Goal: Book appointment/travel/reservation

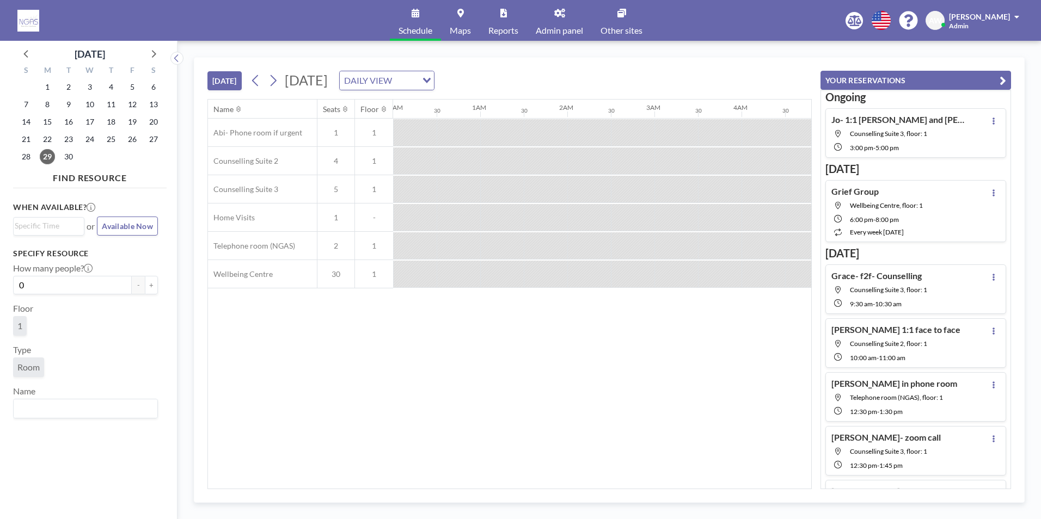
scroll to position [0, 1045]
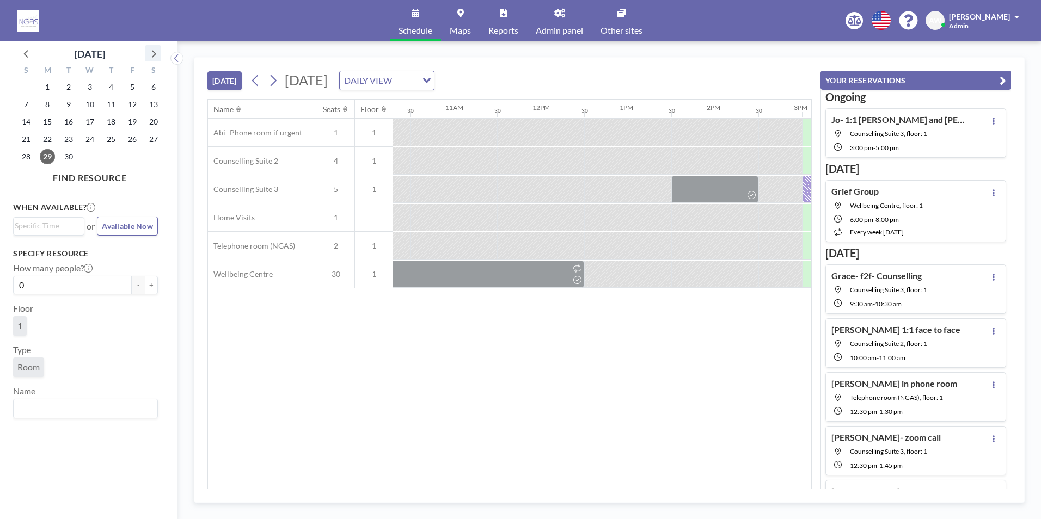
click at [152, 55] on icon at bounding box center [153, 53] width 14 height 14
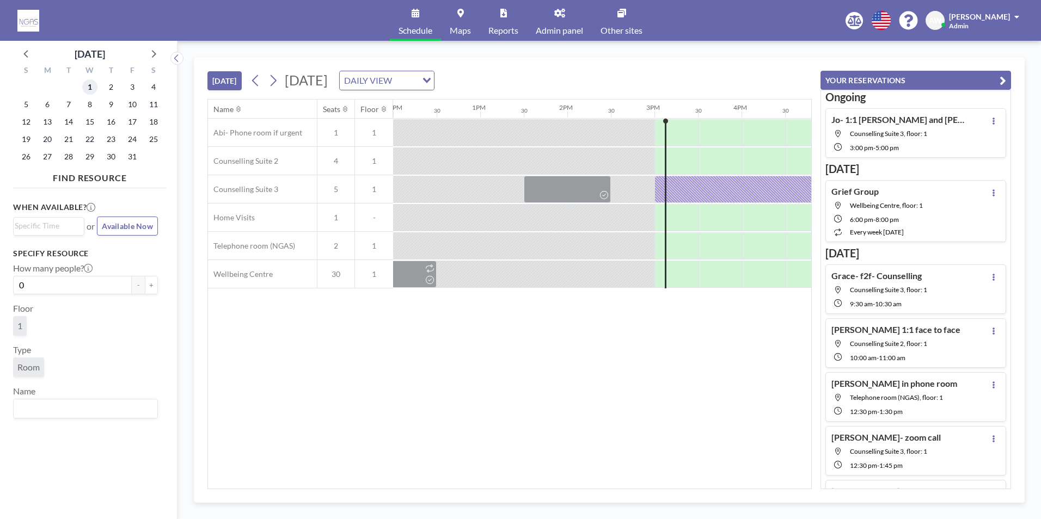
click at [91, 82] on span "1" at bounding box center [89, 86] width 15 height 15
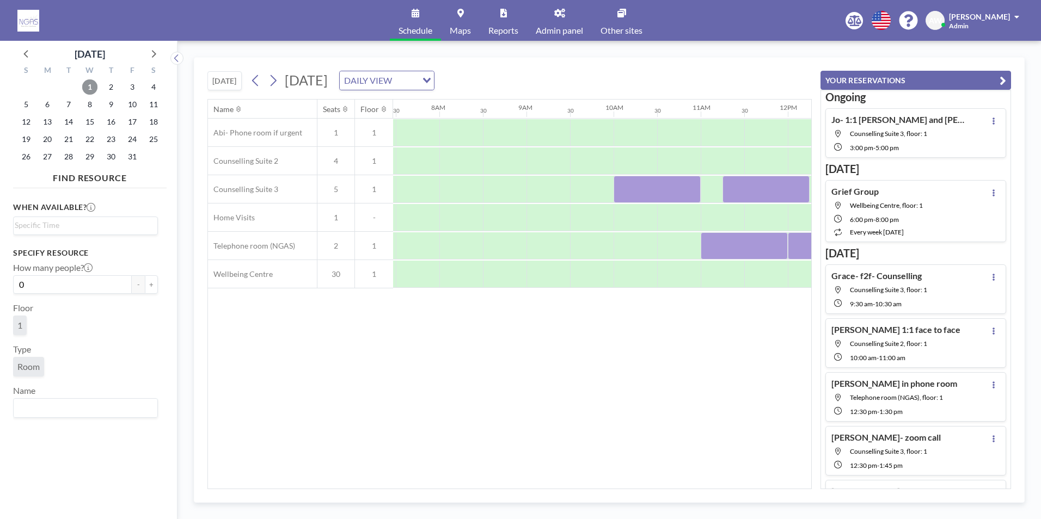
scroll to position [0, 653]
click at [530, 481] on div "Name Seats Floor 12AM 30 1AM 30 2AM 30 3AM 30 4AM 30 5AM 30 6AM 30 7AM 30 8AM 3…" at bounding box center [509, 294] width 603 height 389
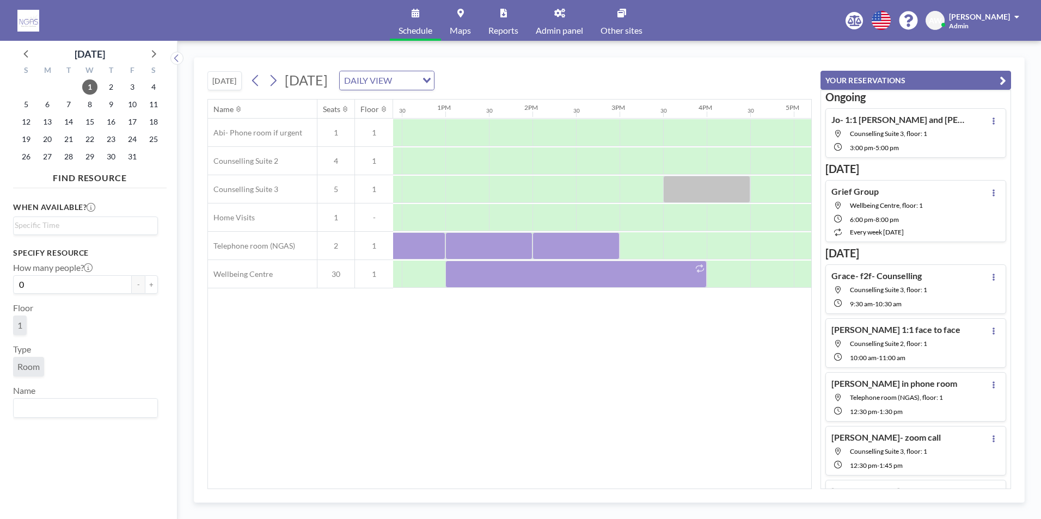
scroll to position [0, 1236]
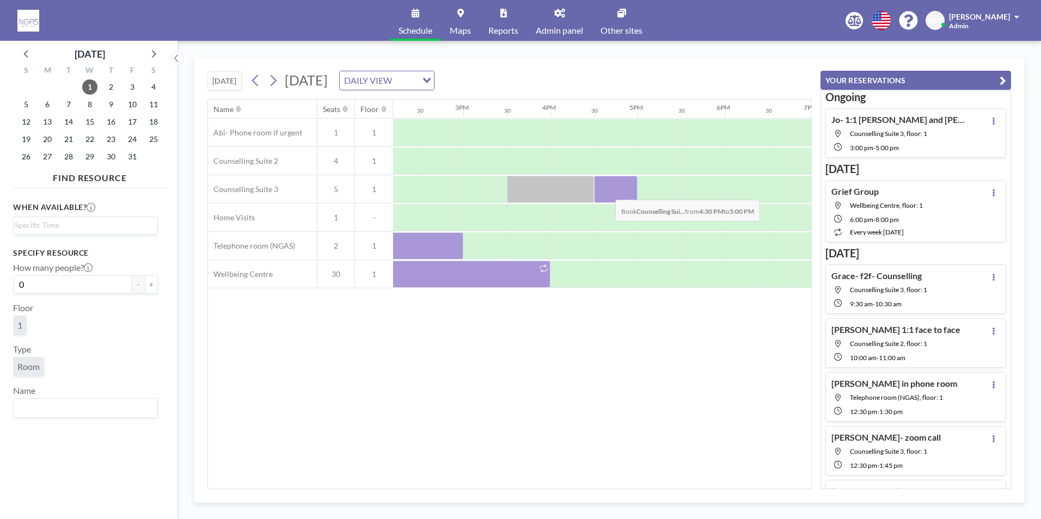
click at [606, 192] on div at bounding box center [616, 189] width 44 height 27
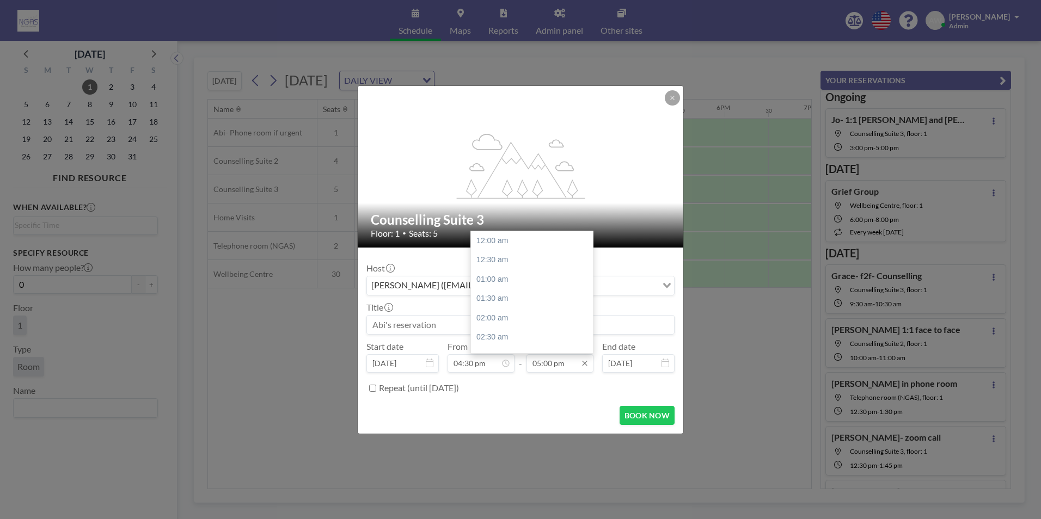
scroll to position [659, 0]
click at [509, 265] on div "05:30 pm" at bounding box center [534, 260] width 127 height 20
type input "05:30 pm"
click at [462, 332] on input at bounding box center [520, 325] width 307 height 19
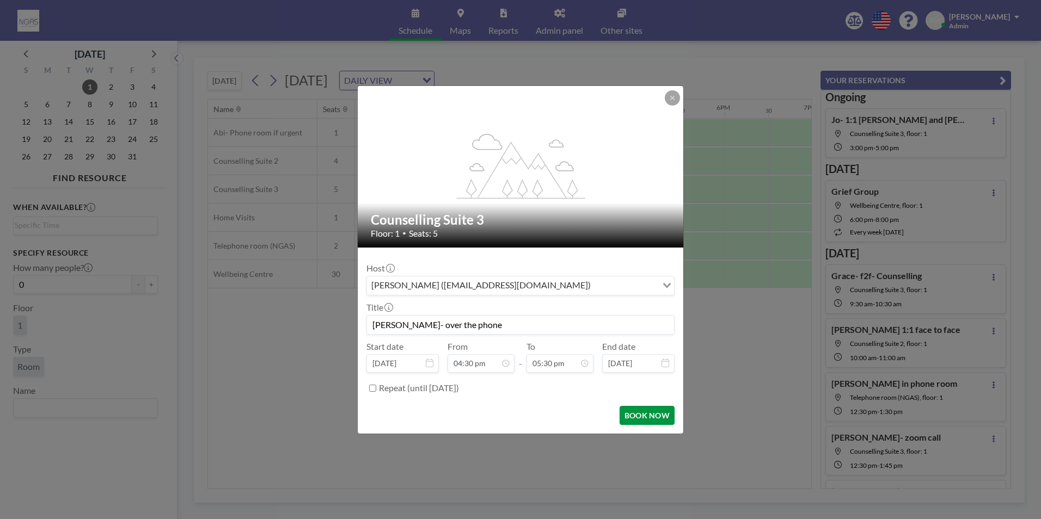
type input "Julie- Jo- over the phone"
drag, startPoint x: 669, startPoint y: 417, endPoint x: 669, endPoint y: 429, distance: 12.0
click at [669, 429] on form "Host Abi Wainwright (abi@nationalbereavement.com) Loading... Title Julie- Jo- o…" at bounding box center [520, 341] width 325 height 186
click at [659, 410] on button "BOOK NOW" at bounding box center [646, 415] width 55 height 19
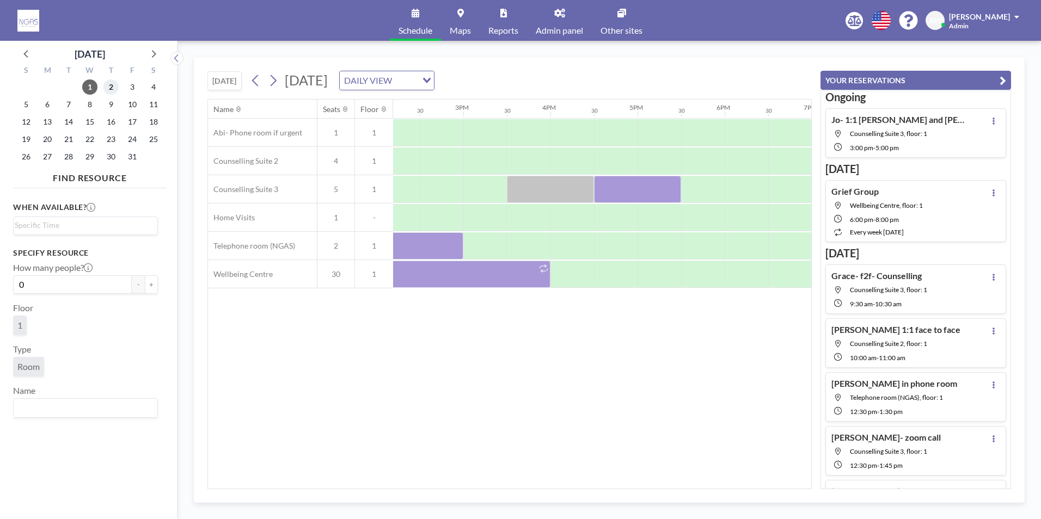
click at [118, 83] on span "2" at bounding box center [110, 86] width 15 height 15
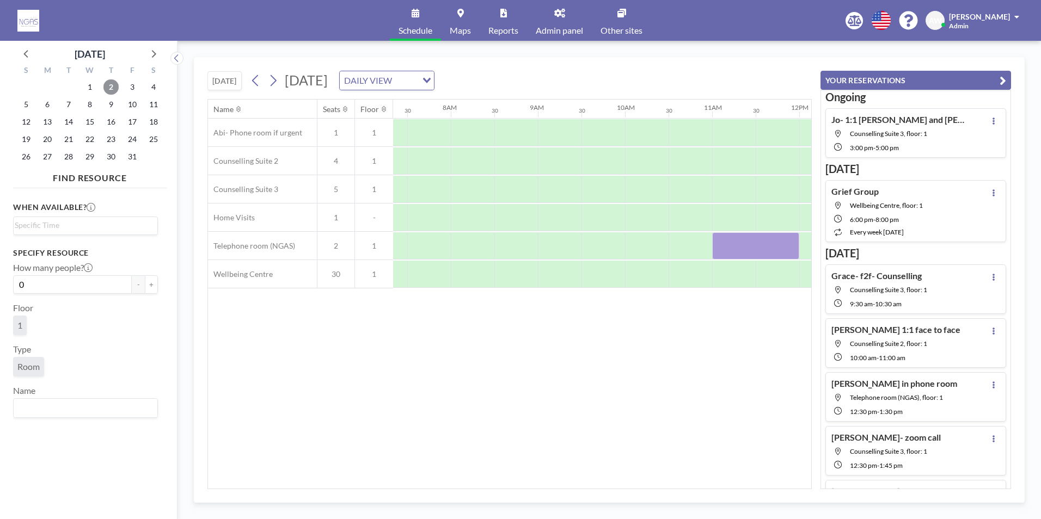
scroll to position [0, 653]
click at [91, 92] on span "1" at bounding box center [89, 86] width 15 height 15
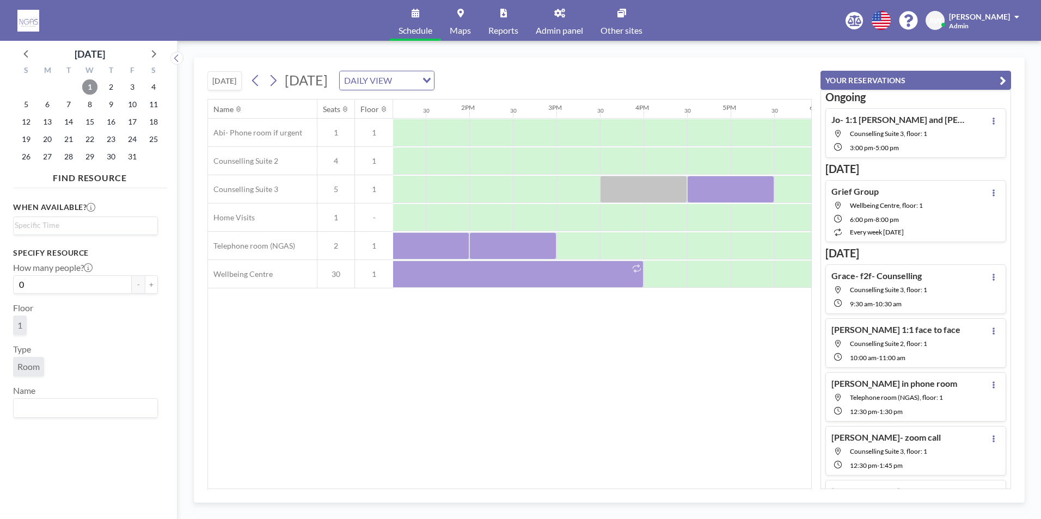
scroll to position [0, 1160]
click at [23, 50] on icon at bounding box center [27, 53] width 14 height 14
click at [48, 150] on span "29" at bounding box center [47, 156] width 15 height 15
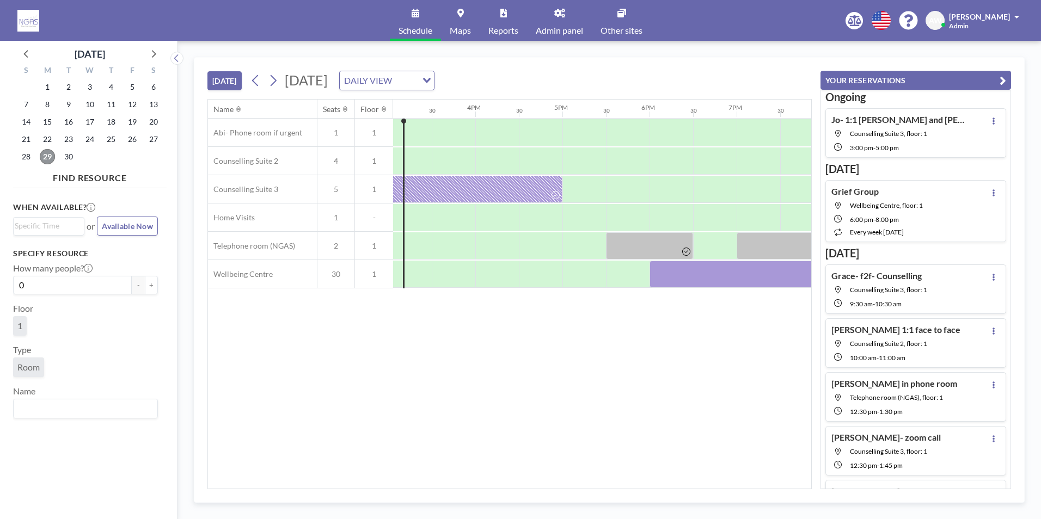
scroll to position [0, 1447]
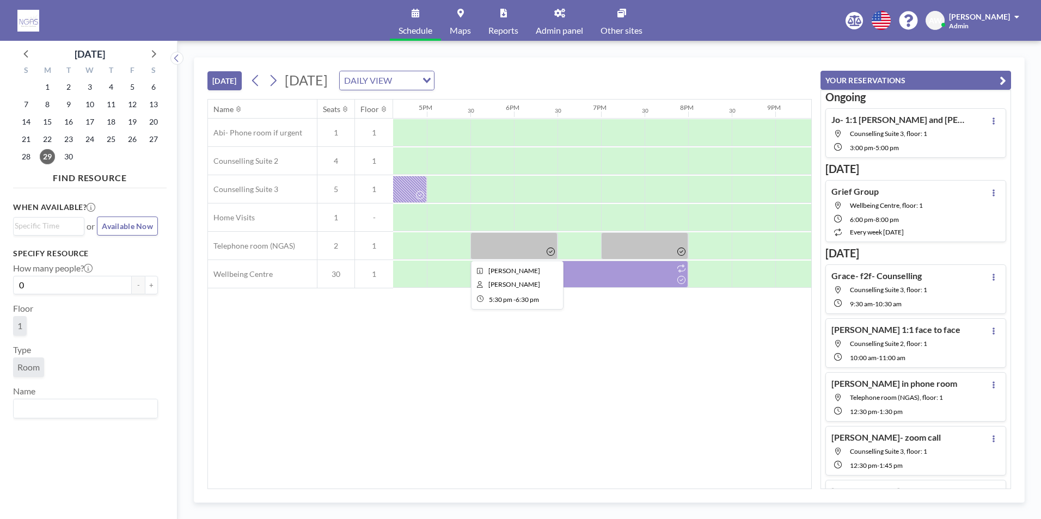
click at [491, 243] on div at bounding box center [513, 245] width 87 height 27
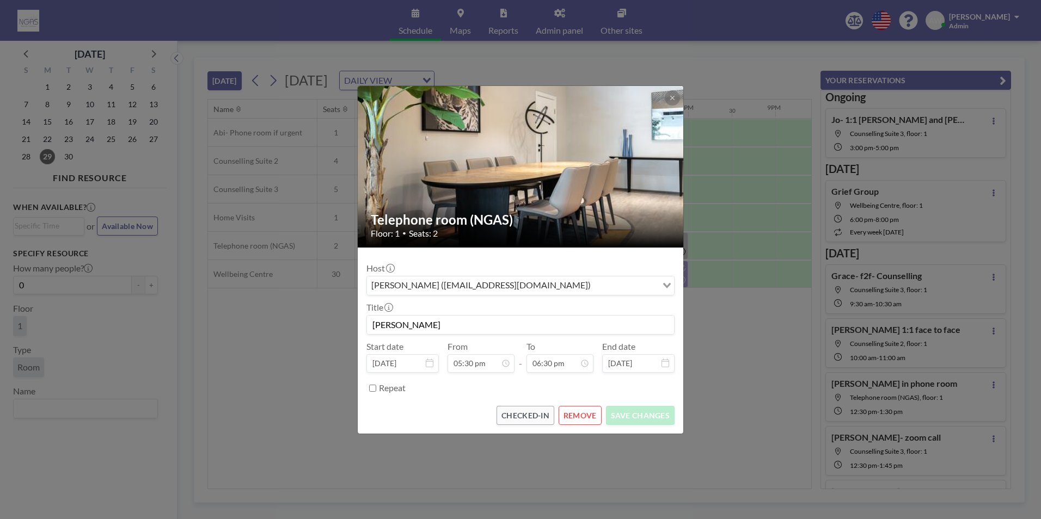
scroll to position [77, 0]
click at [580, 416] on button "REMOVE" at bounding box center [579, 415] width 43 height 19
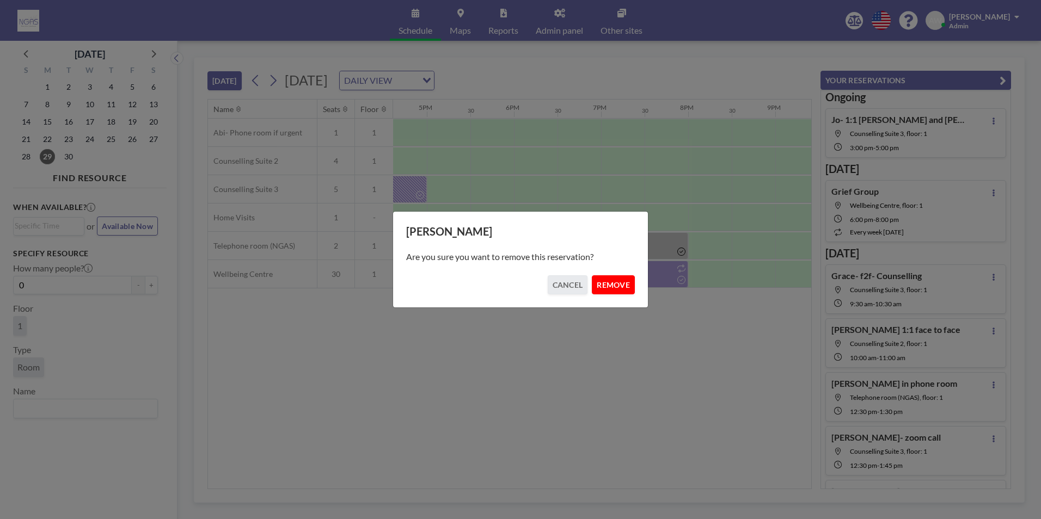
click at [612, 290] on button "REMOVE" at bounding box center [613, 284] width 43 height 19
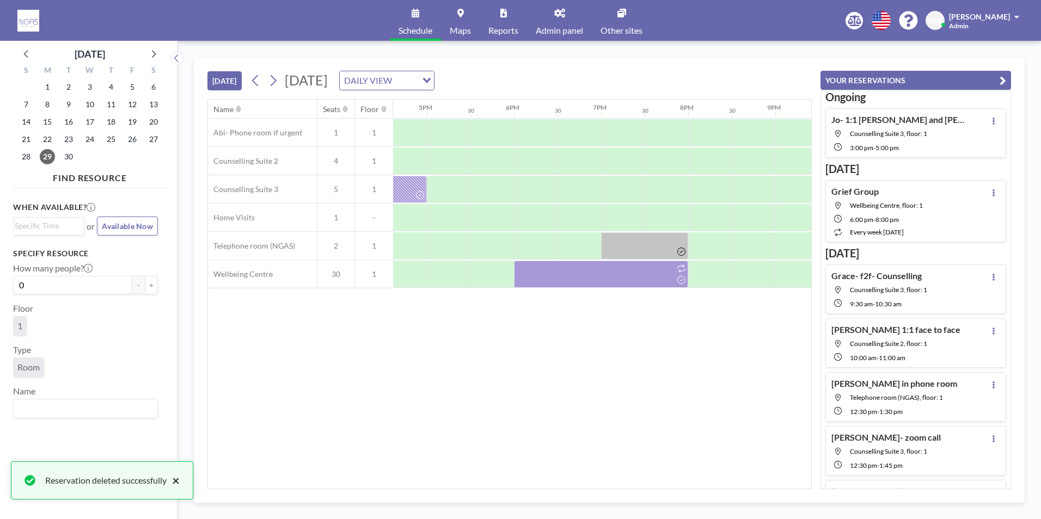
click at [175, 481] on button "×" at bounding box center [173, 480] width 13 height 13
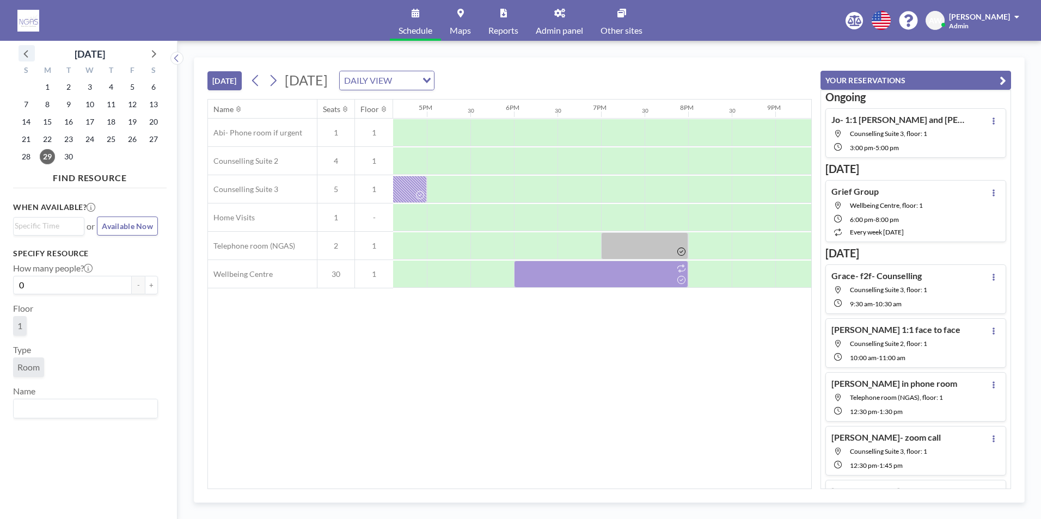
click at [31, 52] on icon at bounding box center [27, 53] width 14 height 14
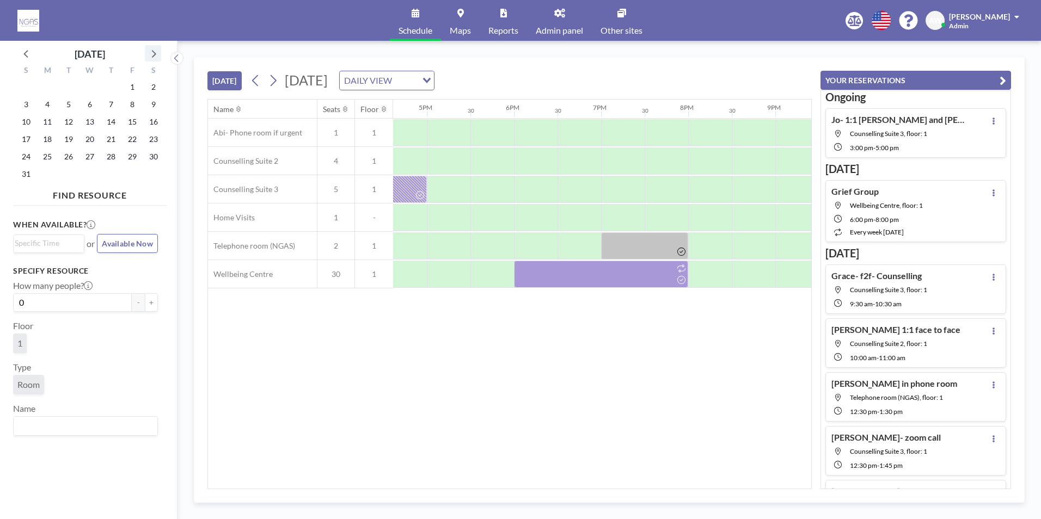
click at [159, 57] on icon at bounding box center [153, 53] width 14 height 14
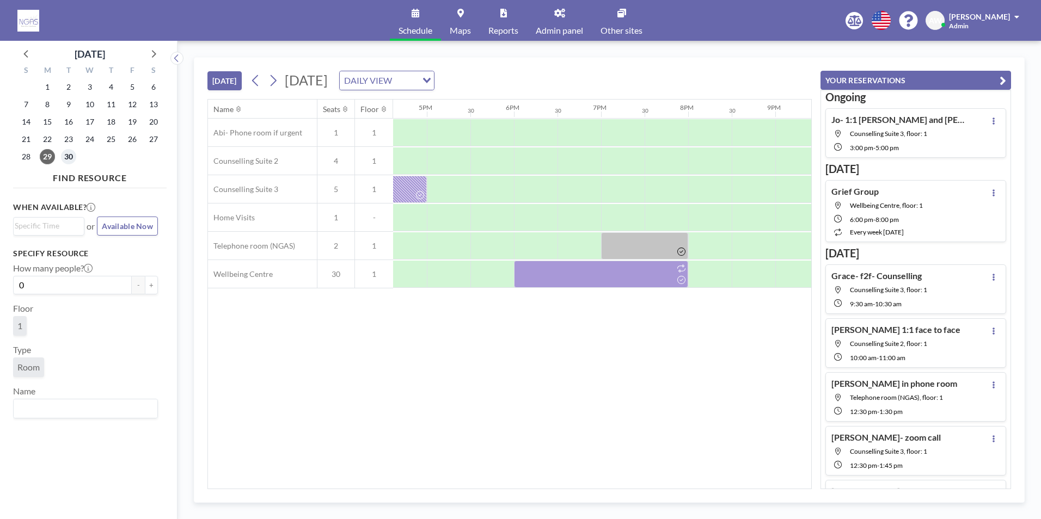
click at [71, 159] on span "30" at bounding box center [68, 156] width 15 height 15
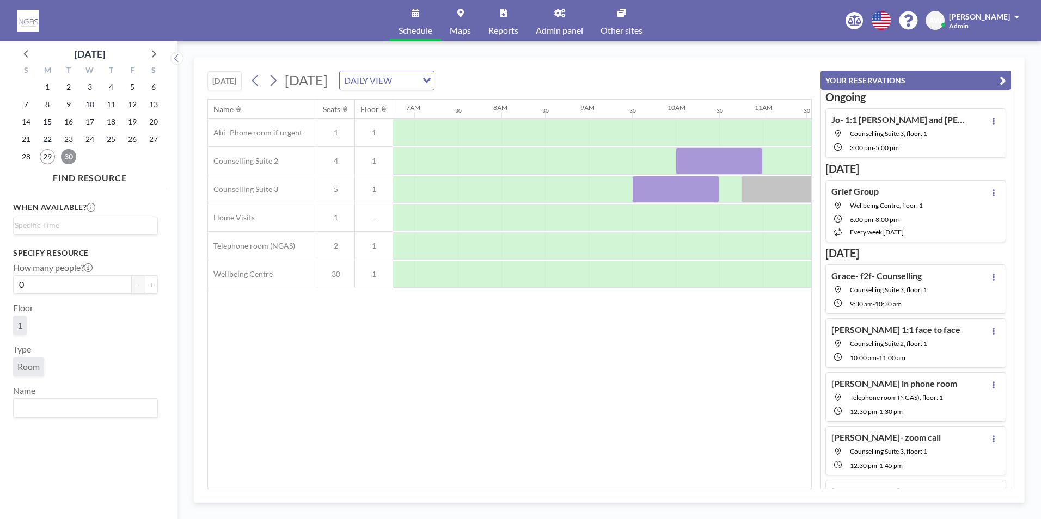
scroll to position [0, 653]
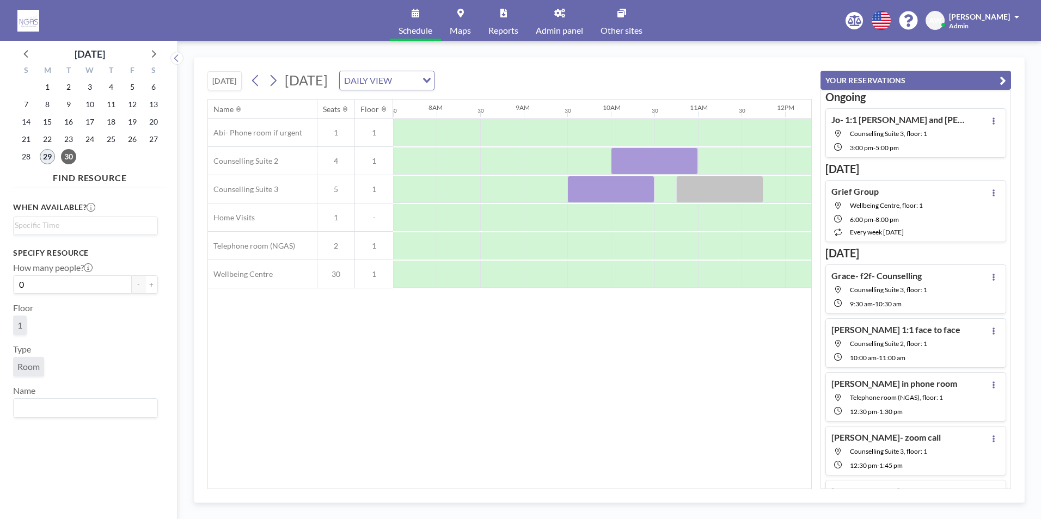
click at [43, 158] on span "29" at bounding box center [47, 156] width 15 height 15
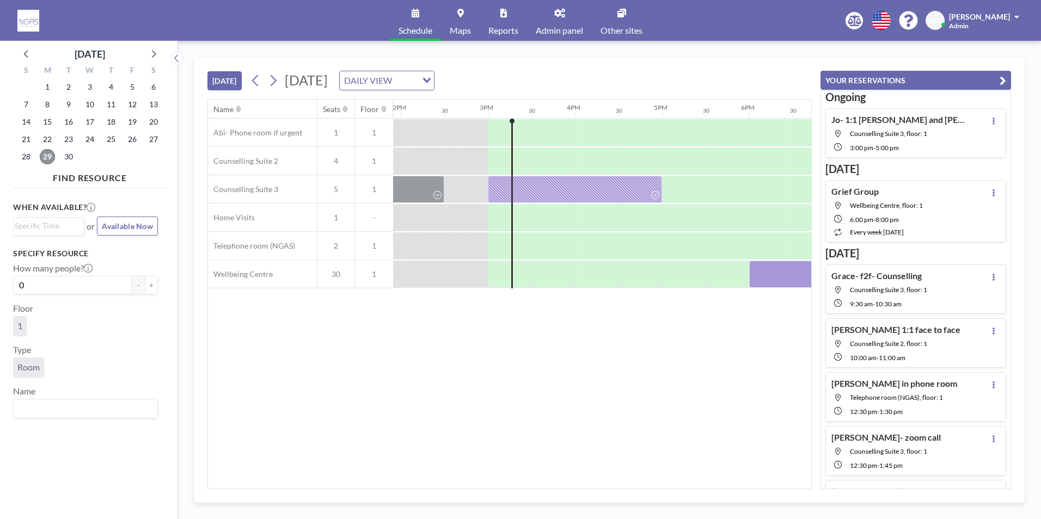
scroll to position [0, 1263]
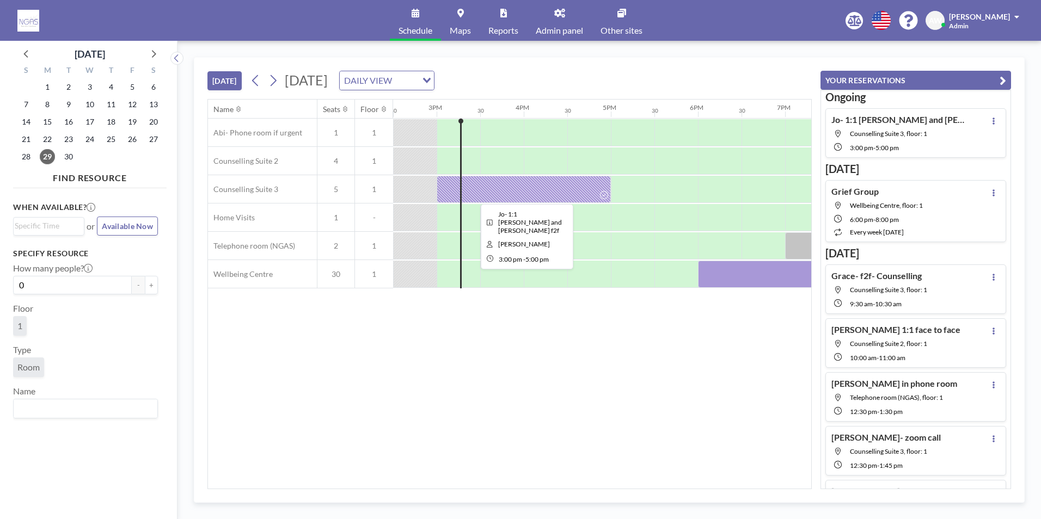
click at [603, 194] on icon at bounding box center [604, 195] width 8 height 8
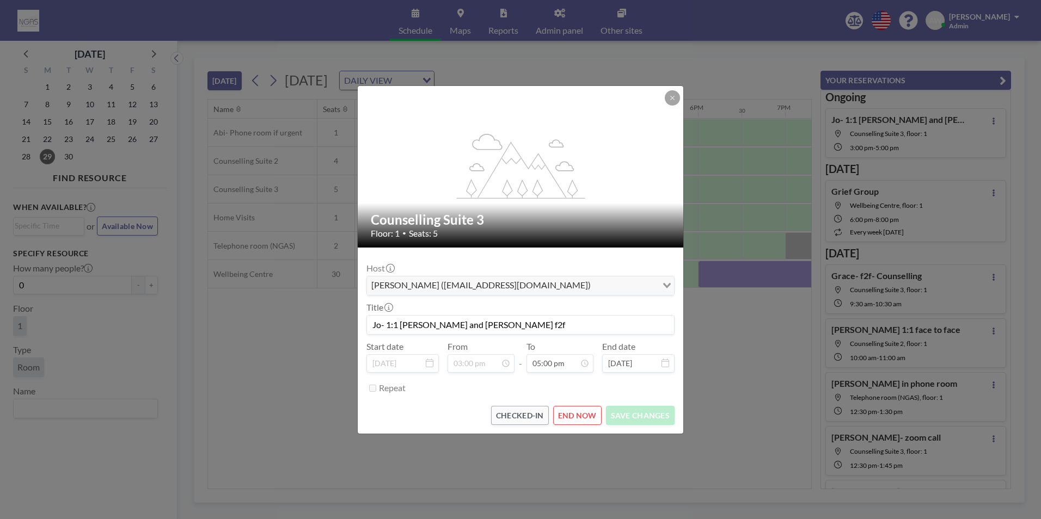
click at [575, 419] on button "END NOW" at bounding box center [577, 415] width 48 height 19
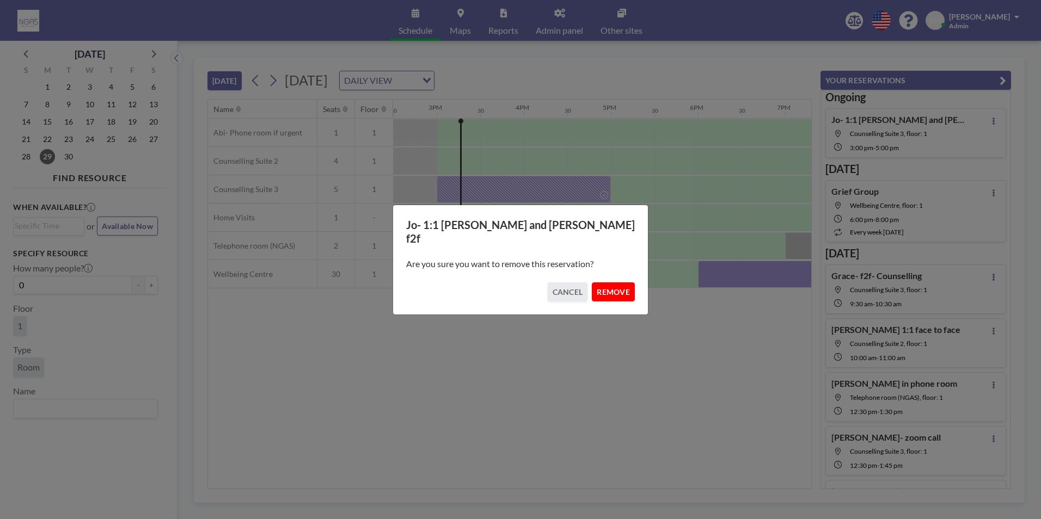
click at [612, 292] on button "REMOVE" at bounding box center [613, 291] width 43 height 19
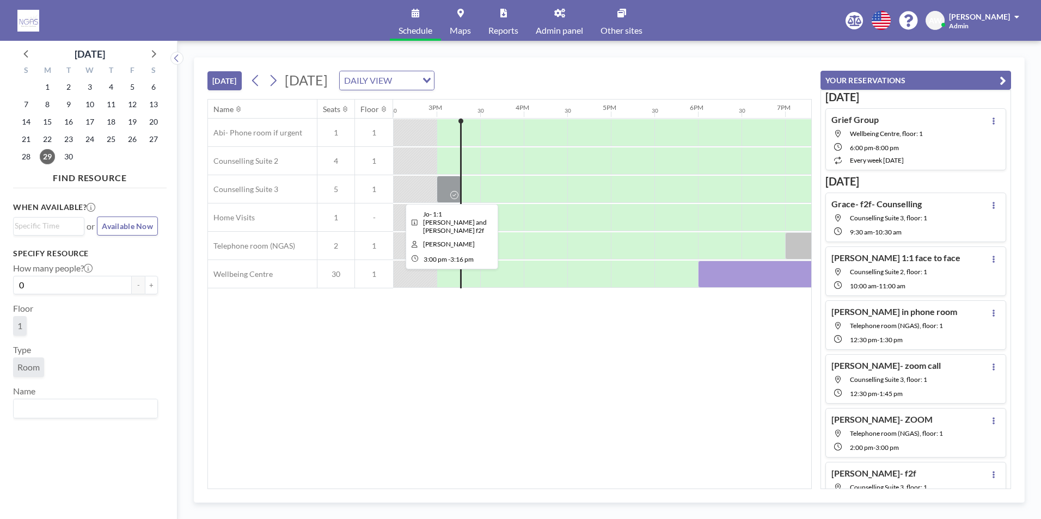
click at [454, 191] on icon at bounding box center [454, 195] width 8 height 8
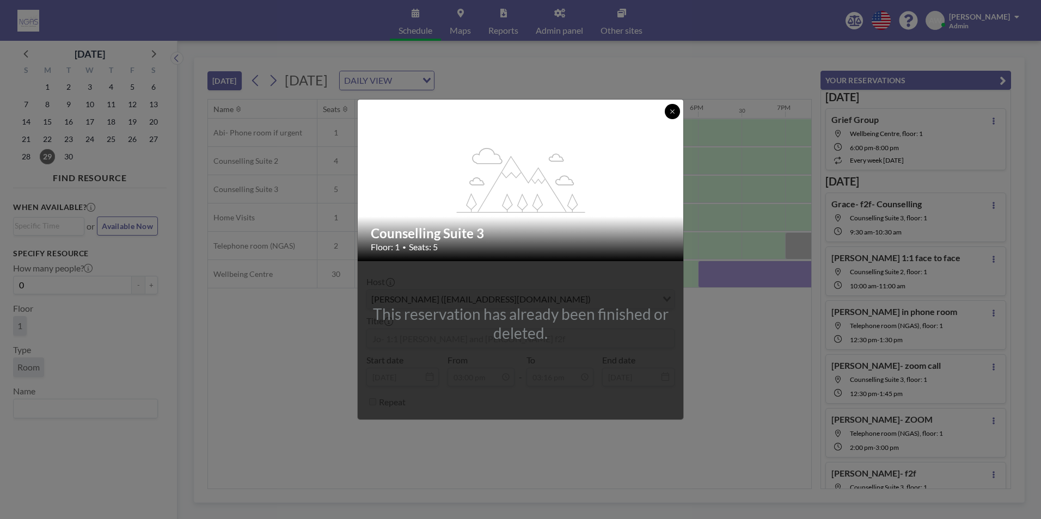
click at [679, 112] on button at bounding box center [672, 111] width 15 height 15
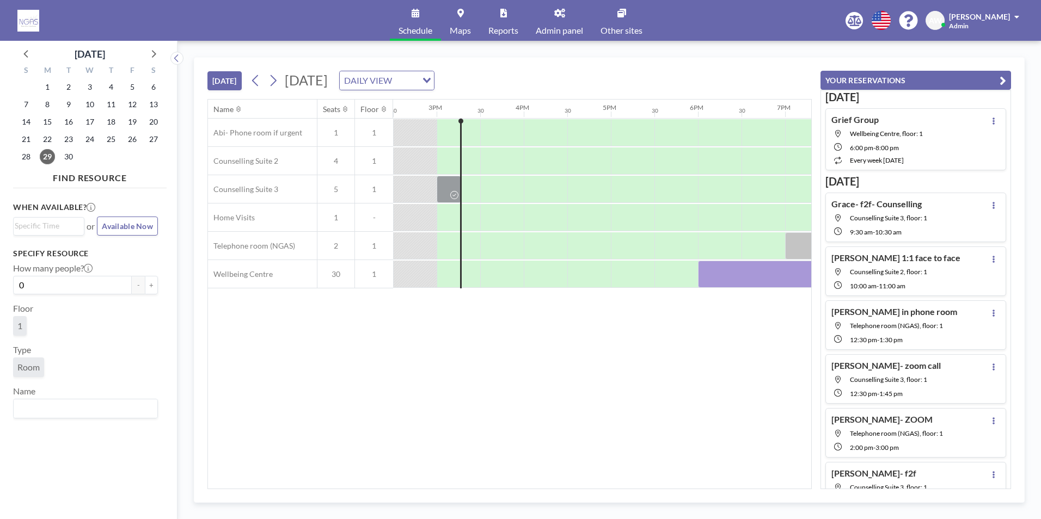
drag, startPoint x: 638, startPoint y: 489, endPoint x: 659, endPoint y: 489, distance: 20.1
click at [659, 489] on div "TODAY Monday, September 29, 2025 DAILY VIEW Loading... Name Seats Floor 12AM 30…" at bounding box center [609, 280] width 831 height 446
click at [158, 46] on icon at bounding box center [153, 53] width 14 height 14
drag, startPoint x: 89, startPoint y: 103, endPoint x: 89, endPoint y: 124, distance: 21.2
click at [92, 126] on div "S M T W T F S 28 29 30 1 2 3 4 5 6 7 8 9 10 11 12 13 14 15 16 17 18 19 20 21 22…" at bounding box center [89, 115] width 153 height 107
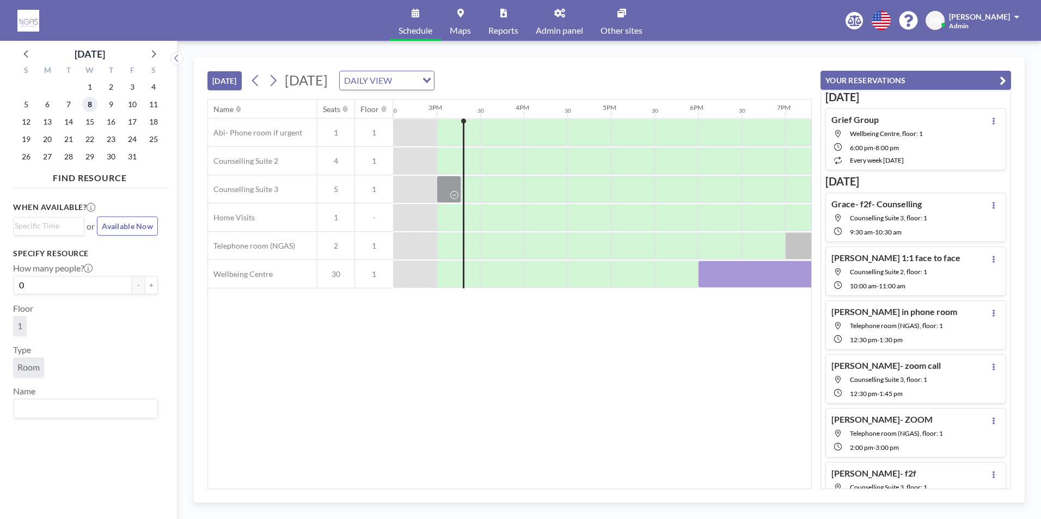
click at [91, 102] on span "8" at bounding box center [89, 104] width 15 height 15
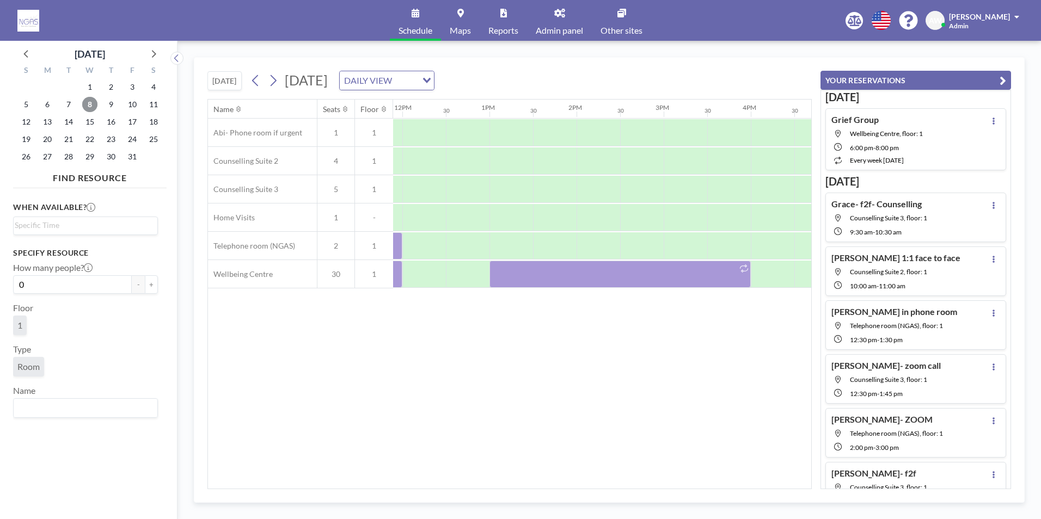
scroll to position [0, 947]
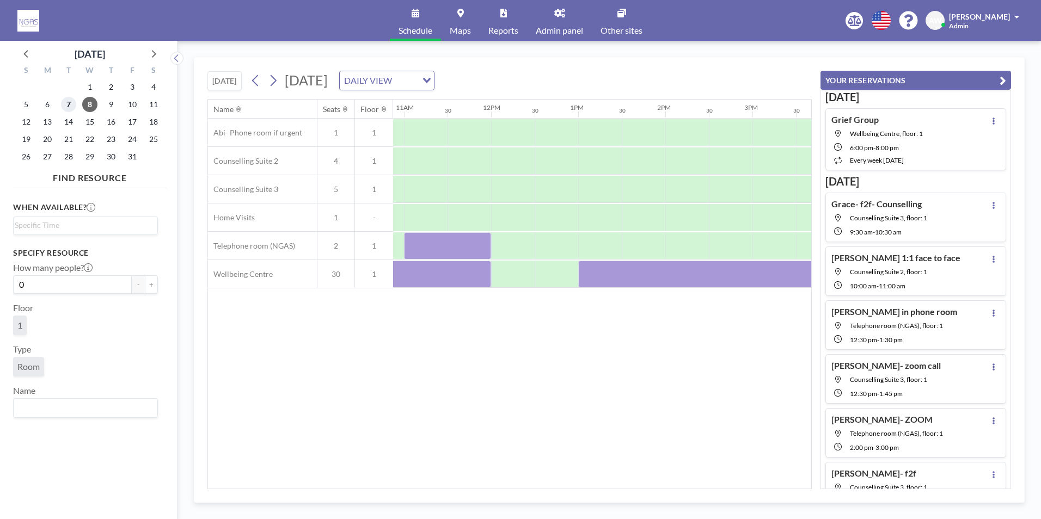
click at [69, 104] on span "7" at bounding box center [68, 104] width 15 height 15
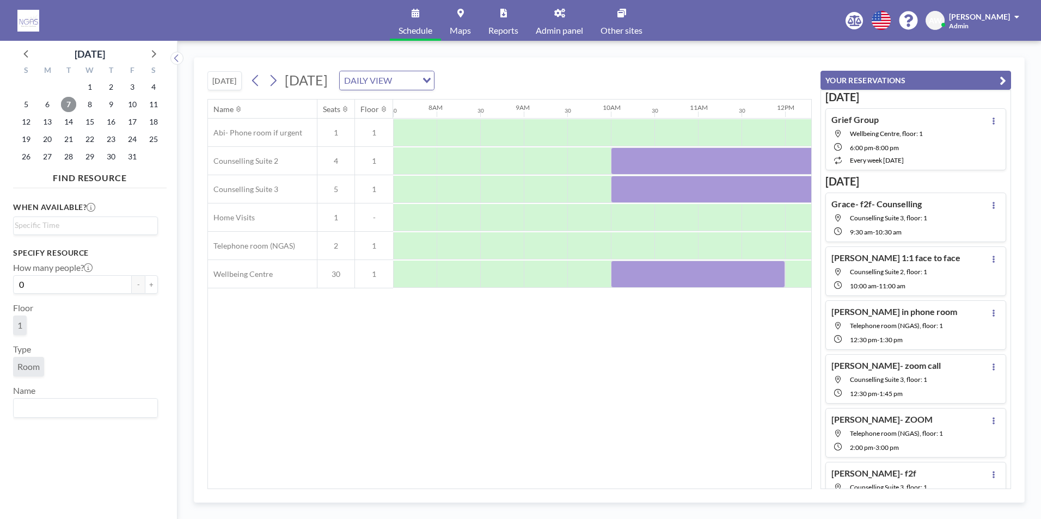
scroll to position [0, 0]
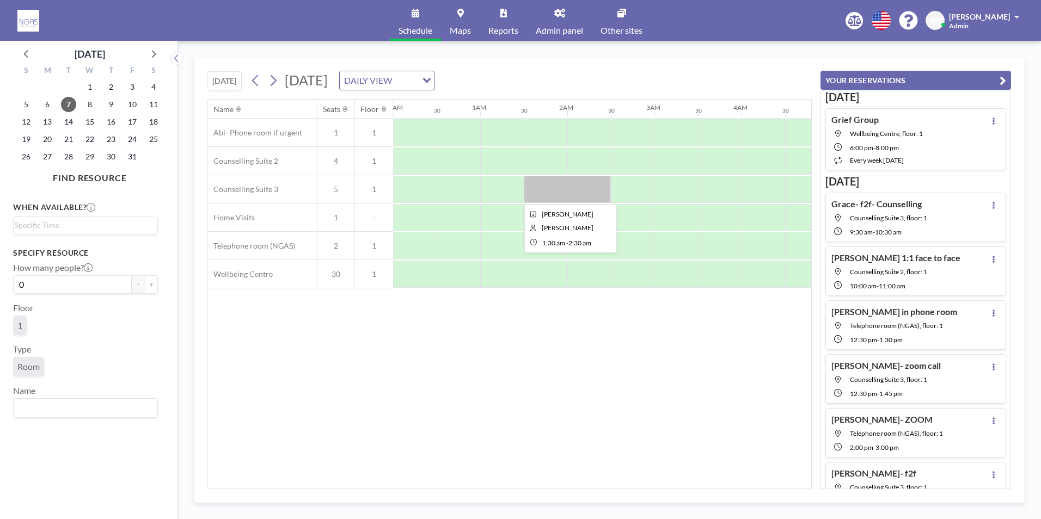
click at [584, 187] on div at bounding box center [567, 189] width 87 height 27
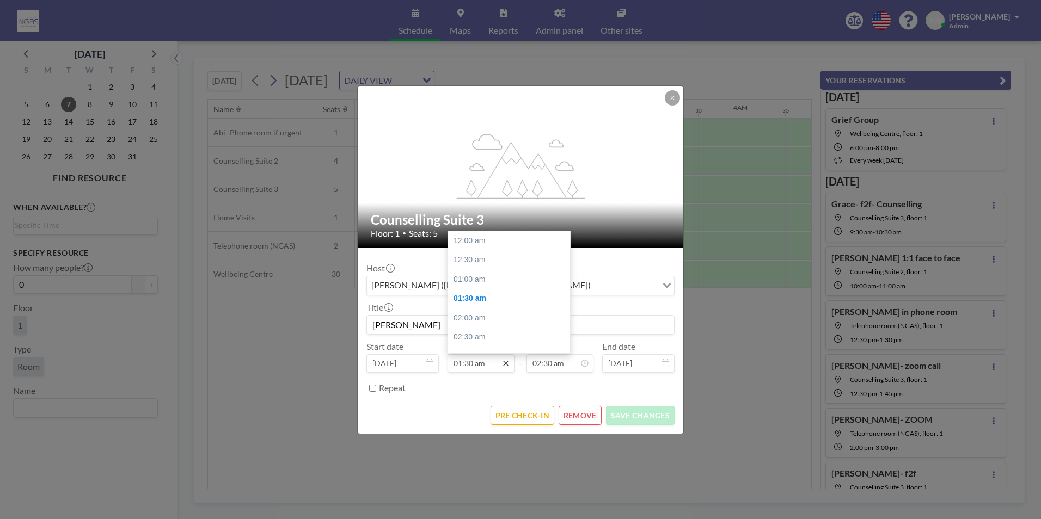
scroll to position [58, 0]
click at [492, 368] on input "01:30 am" at bounding box center [480, 363] width 67 height 19
type input "01:30 pm"
click at [565, 366] on input "02:30 am" at bounding box center [559, 363] width 67 height 19
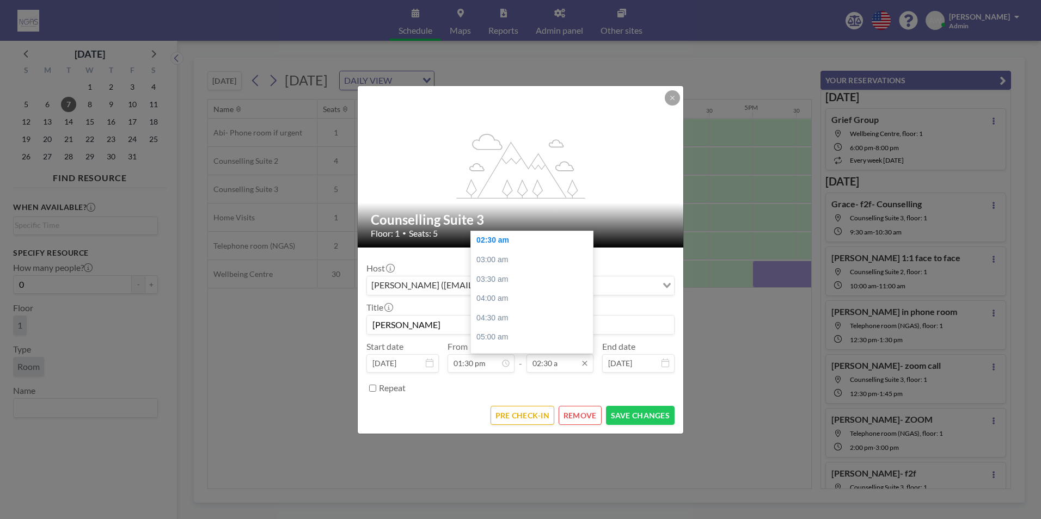
scroll to position [0, 1132]
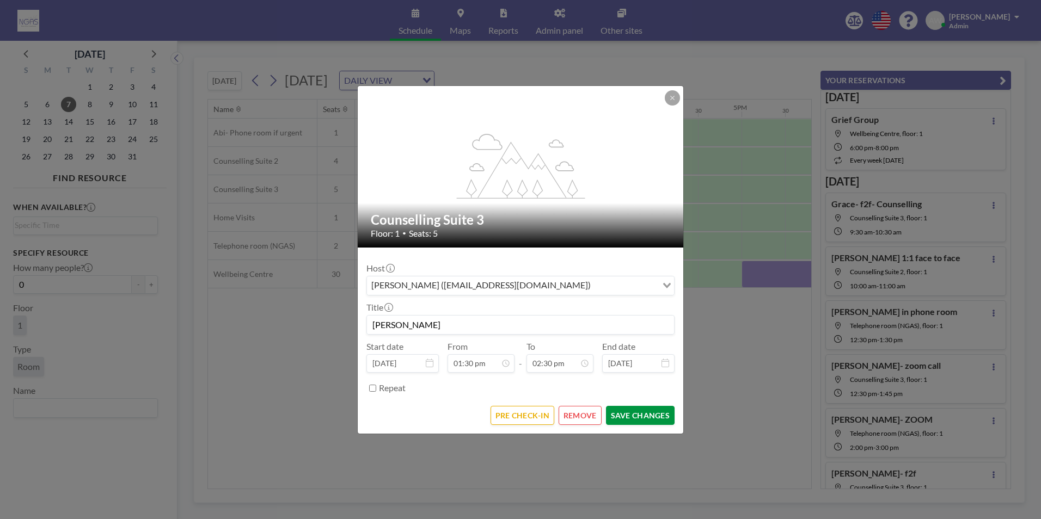
type input "02:30 pm"
click at [652, 421] on button "SAVE CHANGES" at bounding box center [640, 415] width 69 height 19
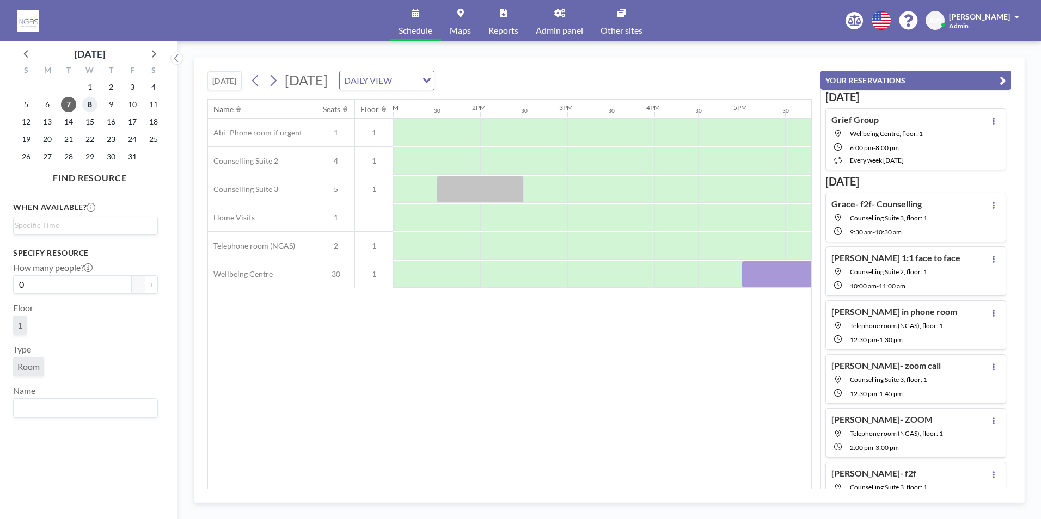
click at [95, 108] on span "8" at bounding box center [89, 104] width 15 height 15
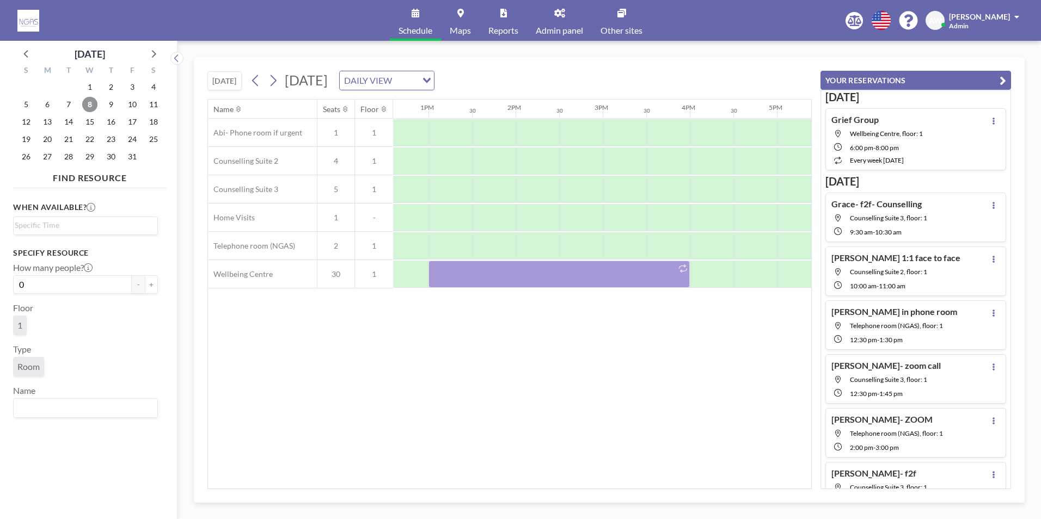
scroll to position [0, 1095]
click at [90, 94] on span "1" at bounding box center [89, 86] width 15 height 15
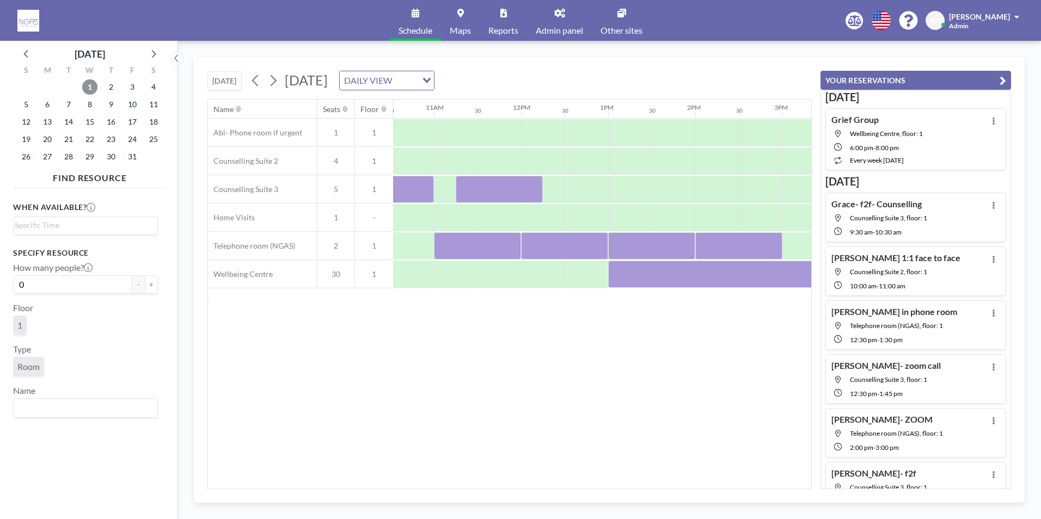
scroll to position [0, 955]
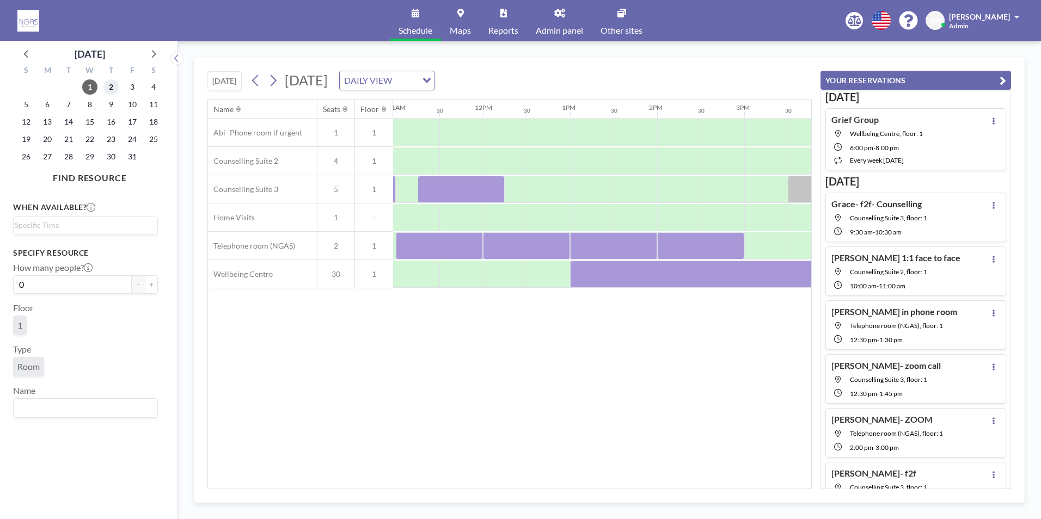
click at [112, 83] on span "2" at bounding box center [110, 86] width 15 height 15
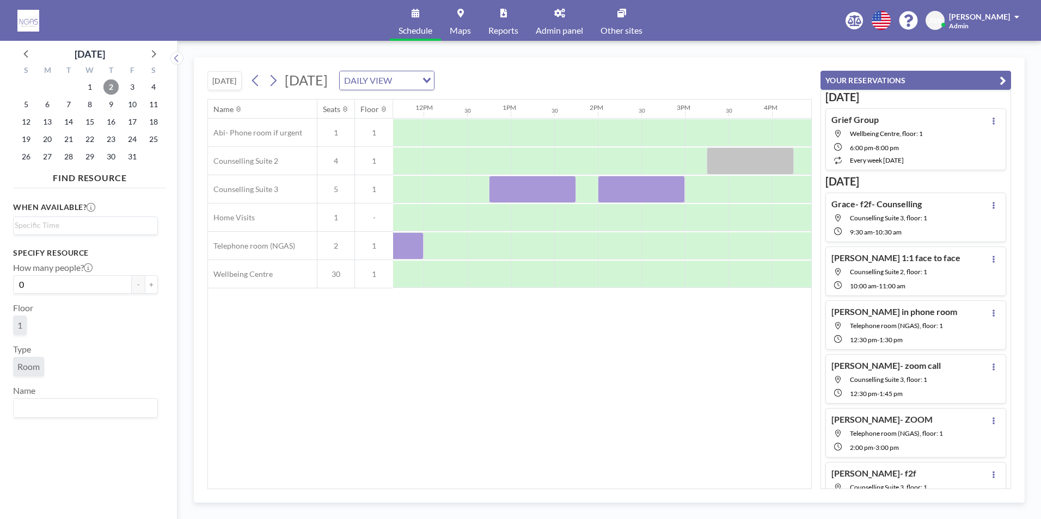
scroll to position [0, 1067]
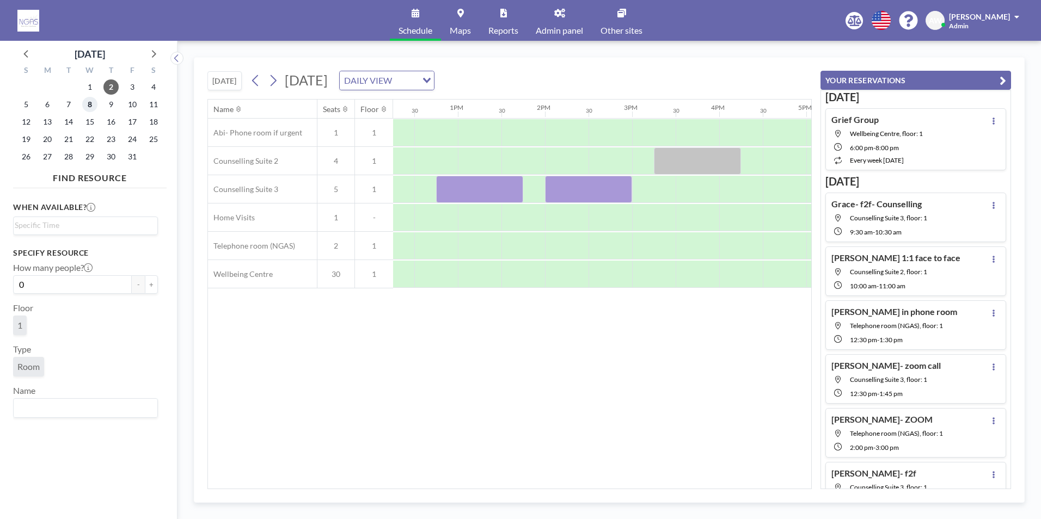
click at [90, 107] on span "8" at bounding box center [89, 104] width 15 height 15
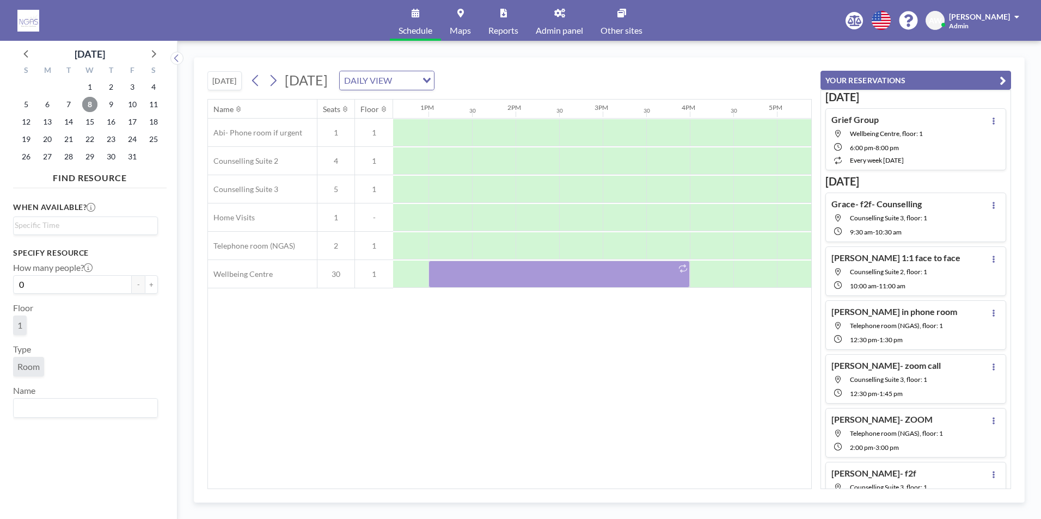
scroll to position [0, 1147]
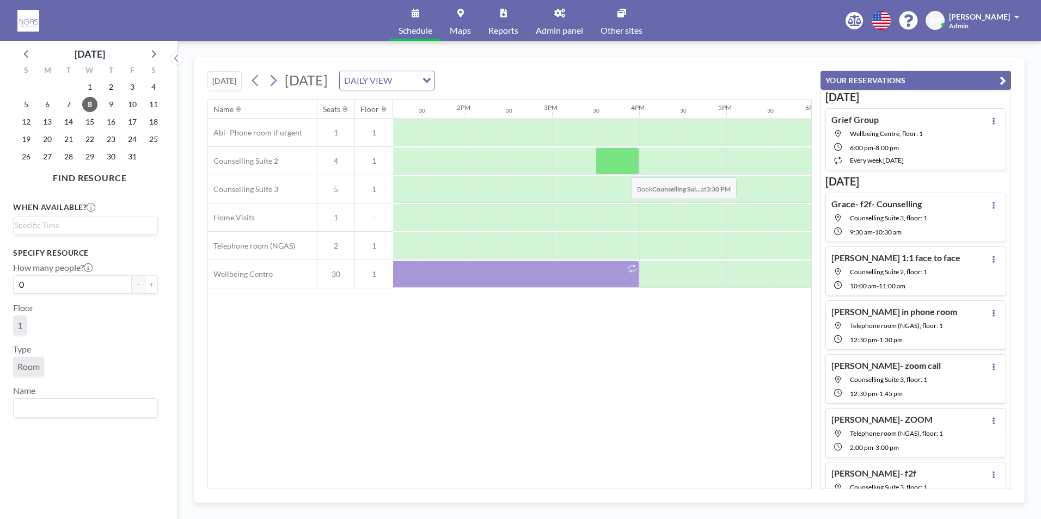
click at [622, 169] on div at bounding box center [617, 161] width 44 height 27
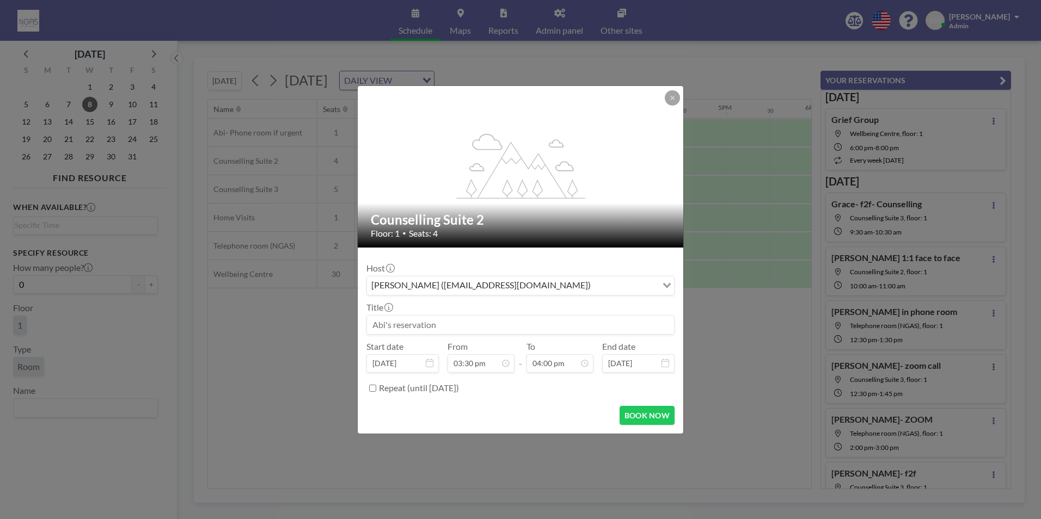
click at [524, 329] on input at bounding box center [520, 325] width 307 height 19
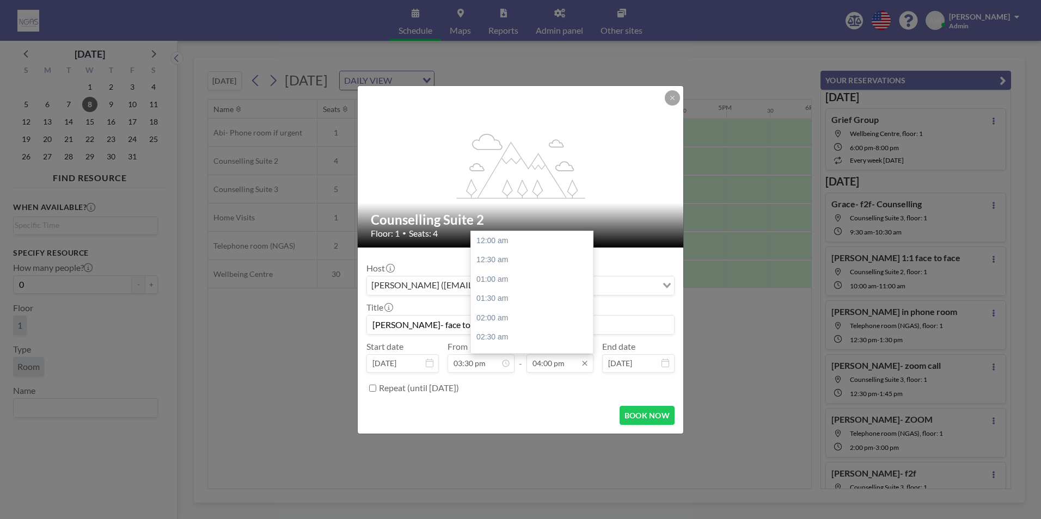
scroll to position [620, 0]
type input "Emma-Jo- face to face"
click at [519, 260] on div "04:30 pm" at bounding box center [534, 260] width 127 height 20
type input "04:30 pm"
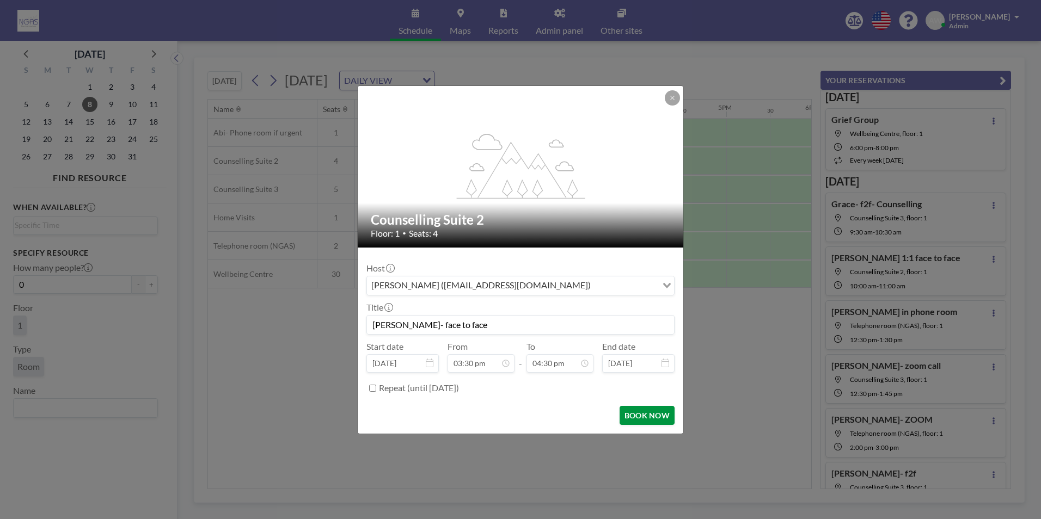
click at [637, 409] on button "BOOK NOW" at bounding box center [646, 415] width 55 height 19
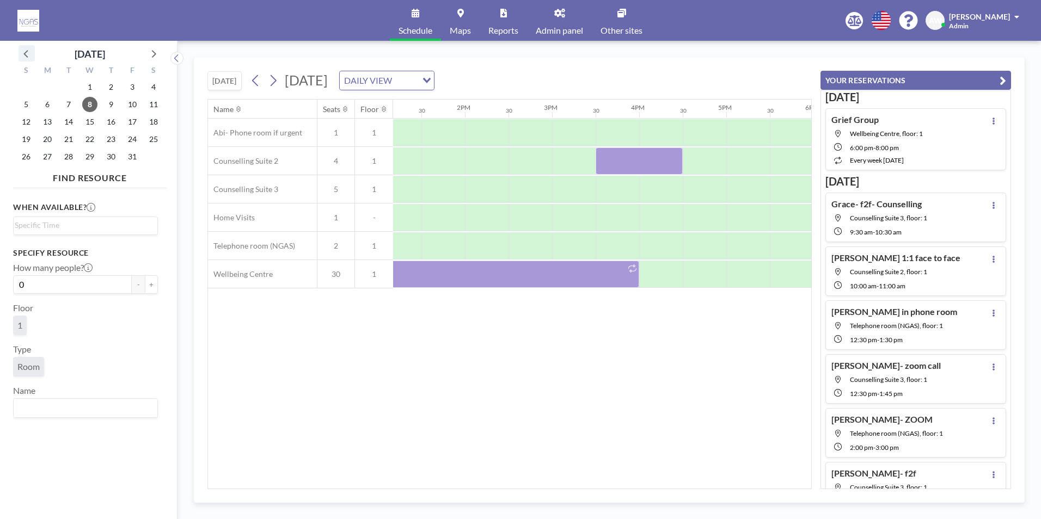
click at [25, 59] on icon at bounding box center [27, 53] width 14 height 14
click at [49, 158] on span "29" at bounding box center [47, 156] width 15 height 15
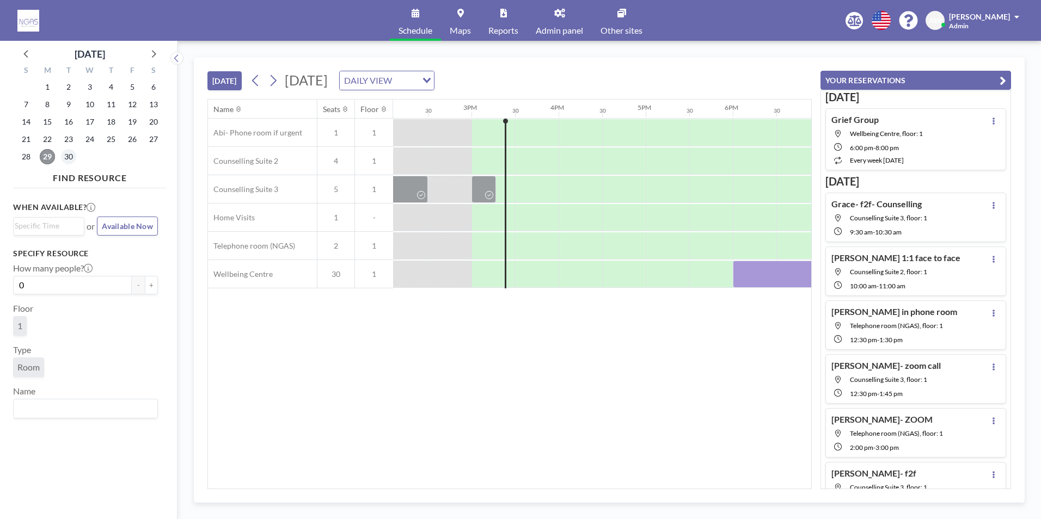
scroll to position [0, 1263]
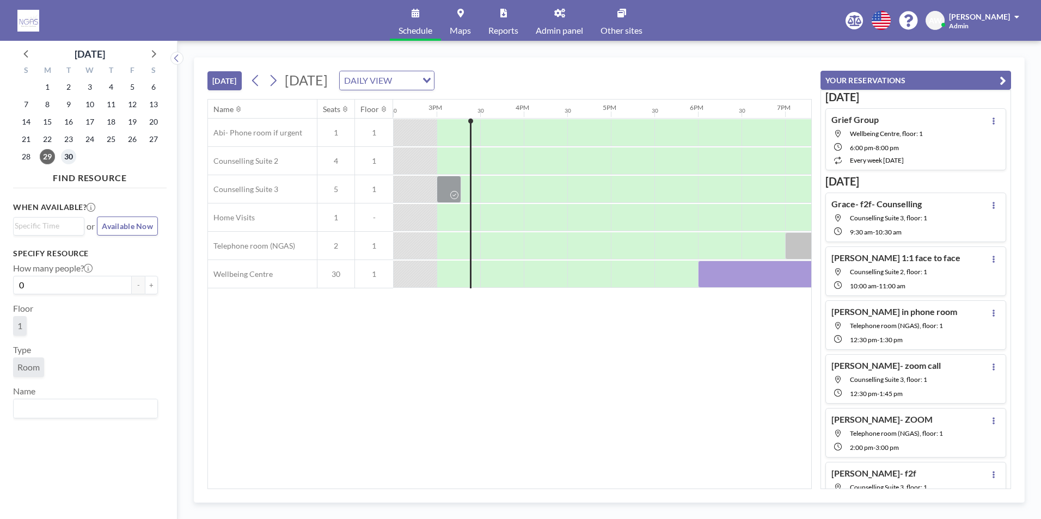
click at [71, 157] on span "30" at bounding box center [68, 156] width 15 height 15
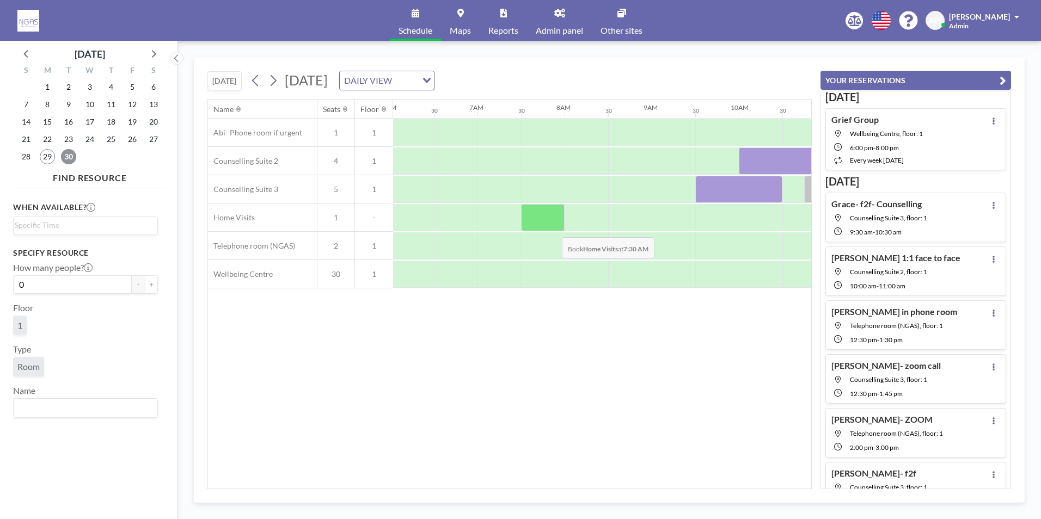
scroll to position [0, 653]
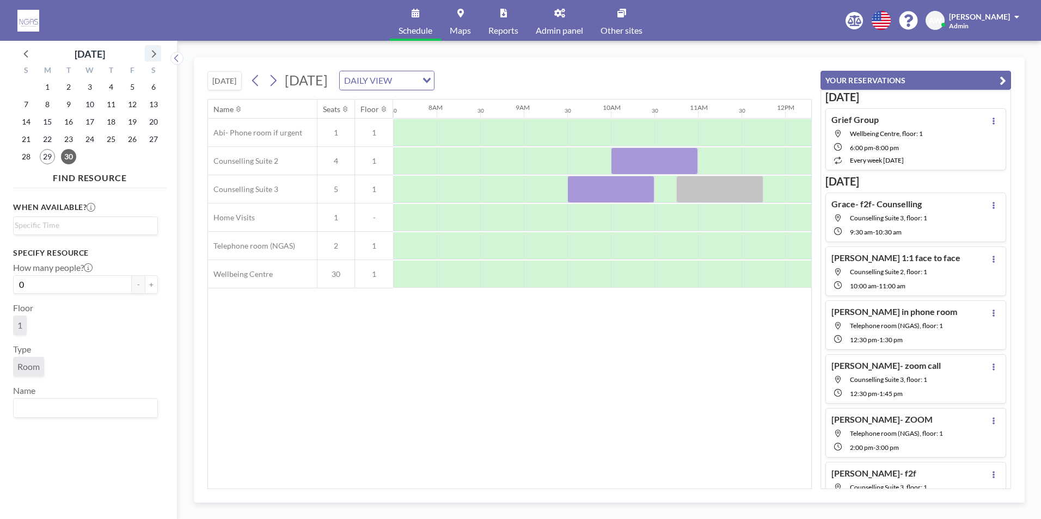
click at [150, 53] on icon at bounding box center [153, 53] width 14 height 14
click at [104, 88] on span "2" at bounding box center [110, 86] width 15 height 15
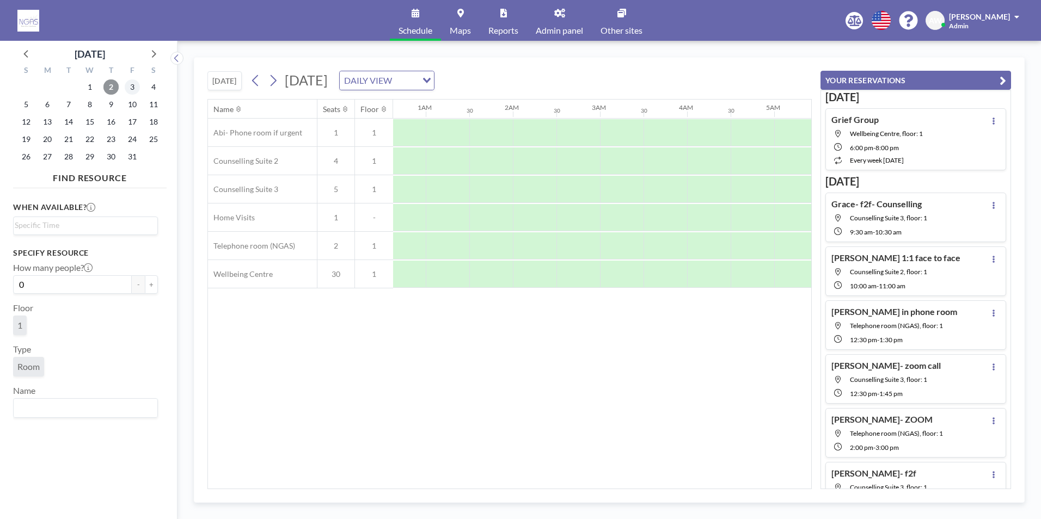
scroll to position [0, 444]
click at [132, 90] on span "3" at bounding box center [132, 86] width 15 height 15
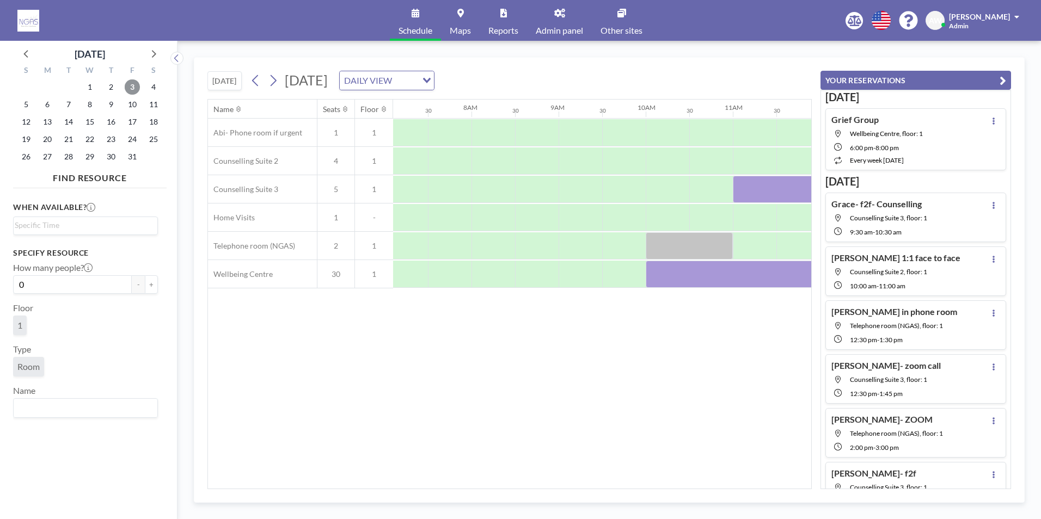
scroll to position [0, 653]
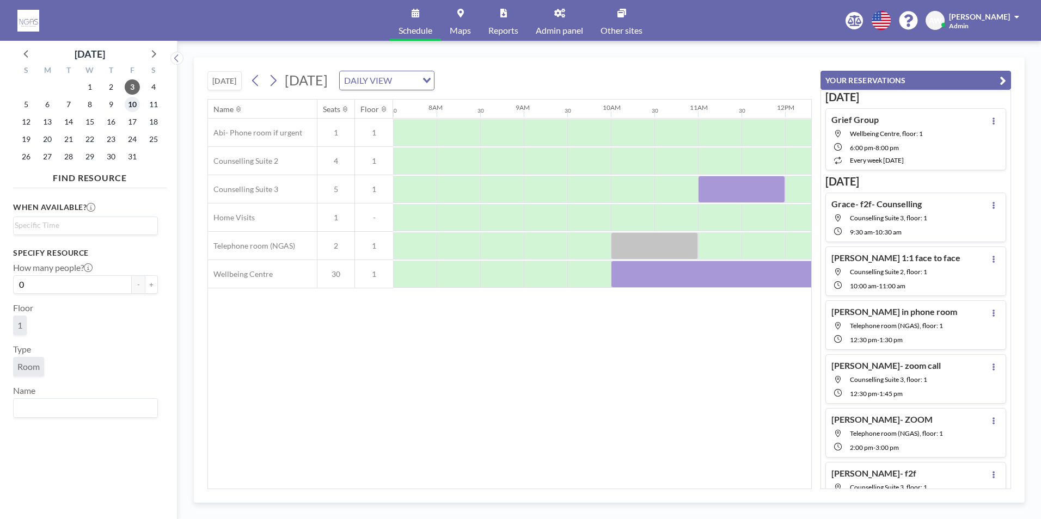
click at [128, 106] on span "10" at bounding box center [132, 104] width 15 height 15
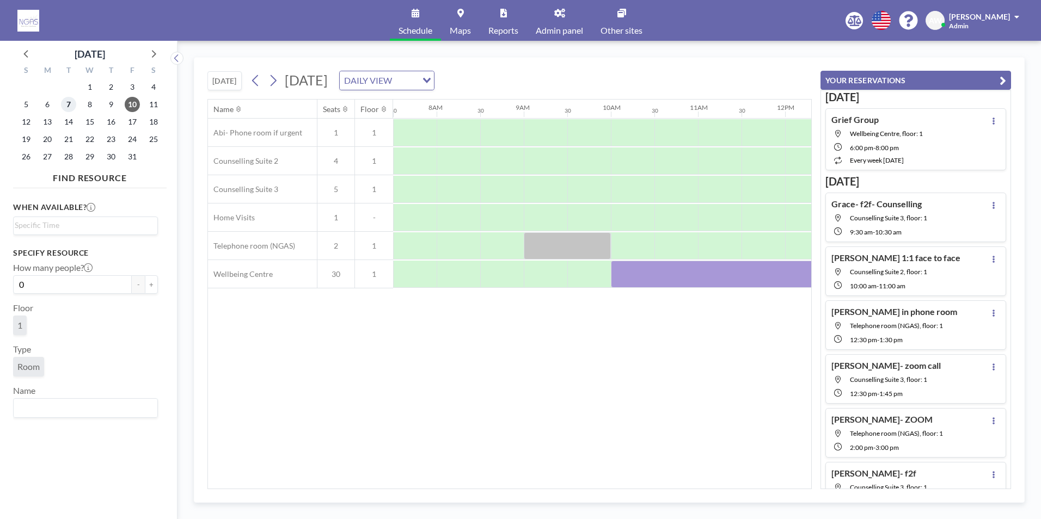
click at [64, 104] on span "7" at bounding box center [68, 104] width 15 height 15
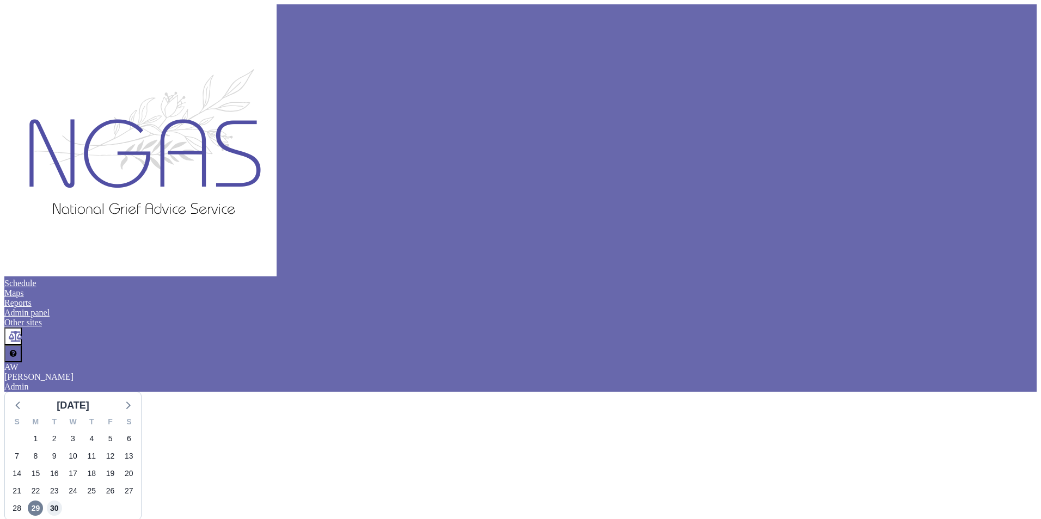
click at [62, 501] on span "30" at bounding box center [54, 508] width 15 height 15
click at [41, 501] on span "29" at bounding box center [35, 508] width 15 height 15
click at [50, 308] on link "Admin panel" at bounding box center [26, 312] width 45 height 9
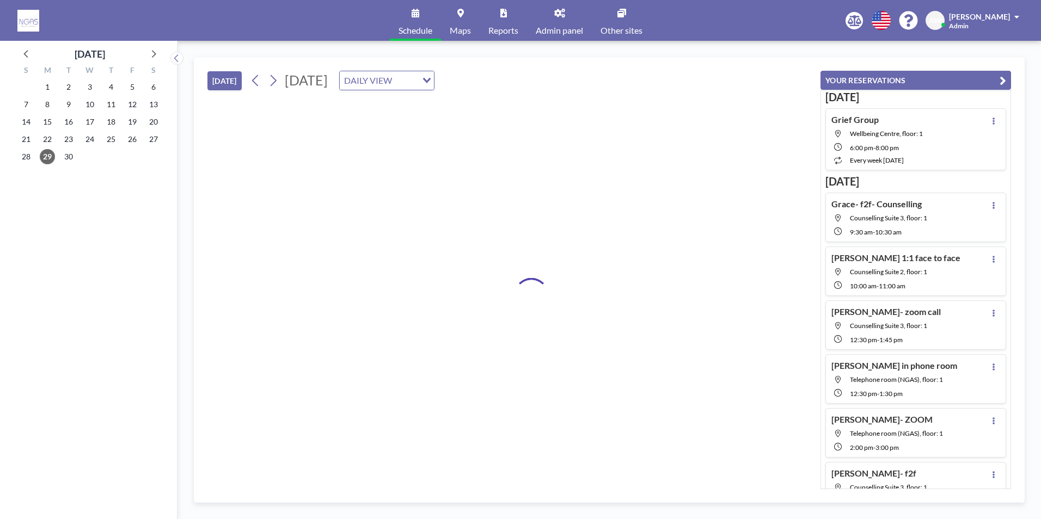
click at [526, 266] on div at bounding box center [509, 294] width 604 height 390
click at [420, 75] on input "Search for option" at bounding box center [380, 80] width 79 height 14
click at [521, 110] on li "WEEKLY VIEW" at bounding box center [520, 116] width 93 height 16
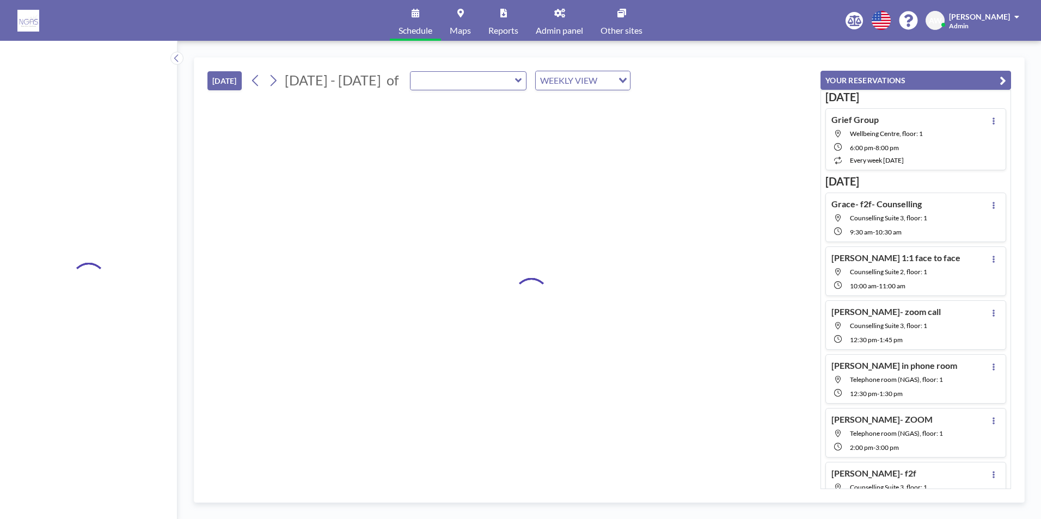
type input "Abi- Phone room if urgent"
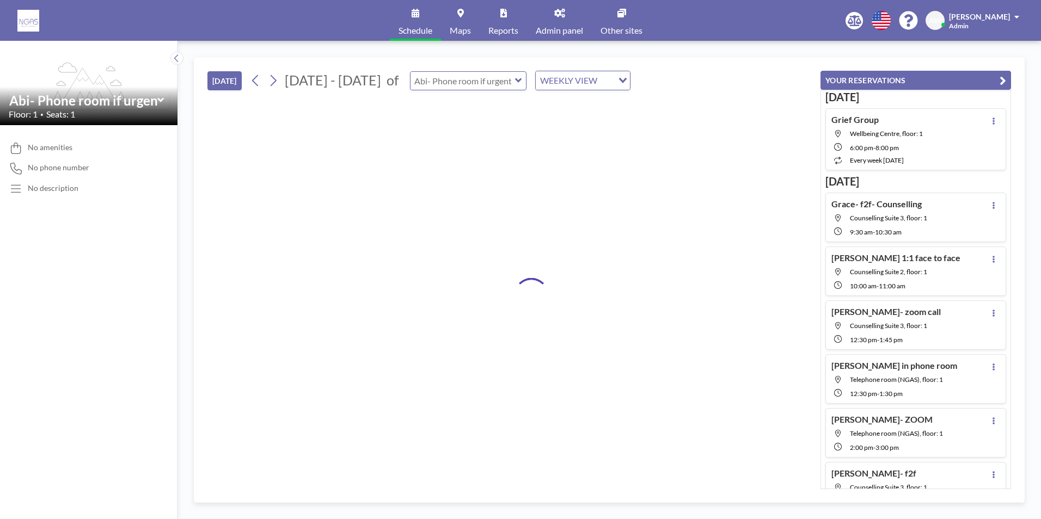
click at [490, 79] on input "text" at bounding box center [462, 81] width 105 height 18
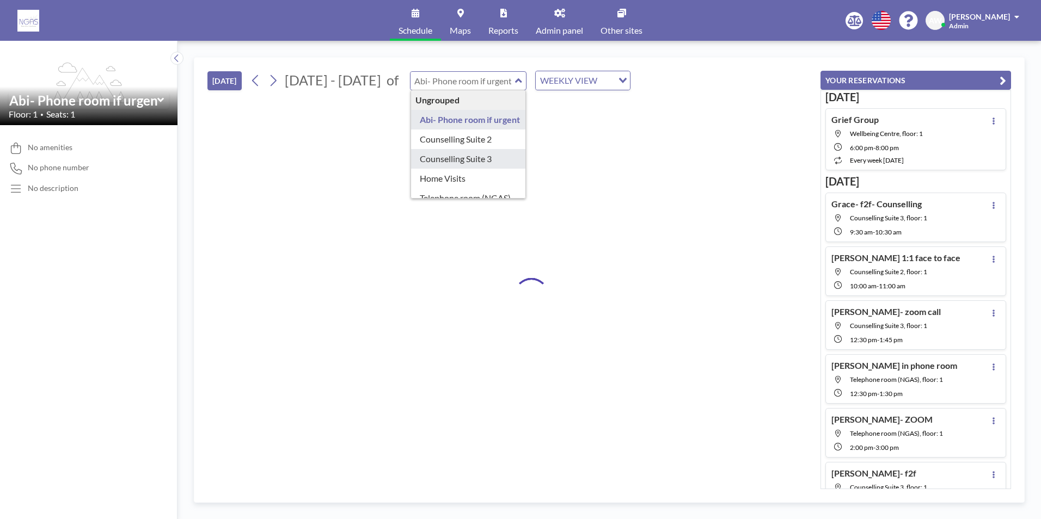
type input "Counselling Suite 3"
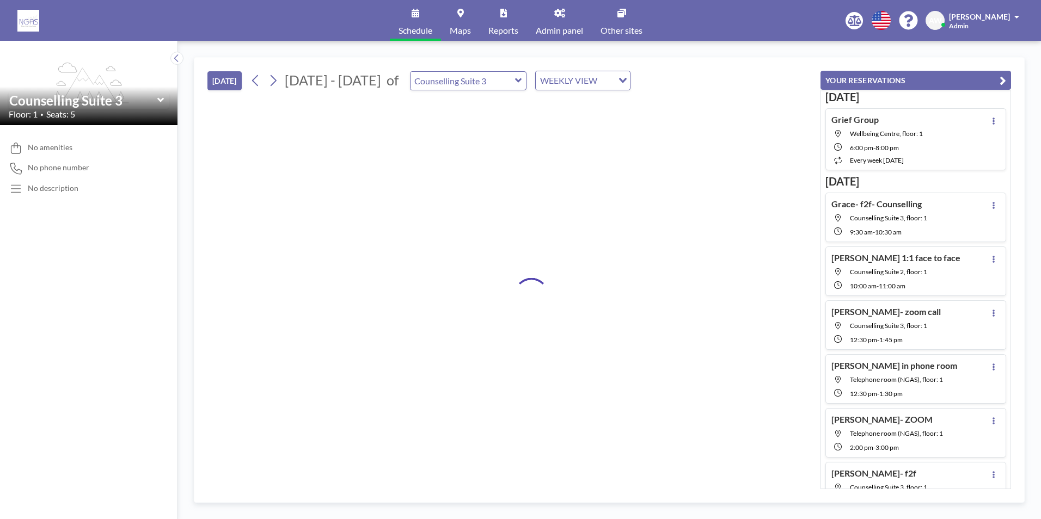
click at [460, 8] on link "Maps" at bounding box center [460, 20] width 39 height 41
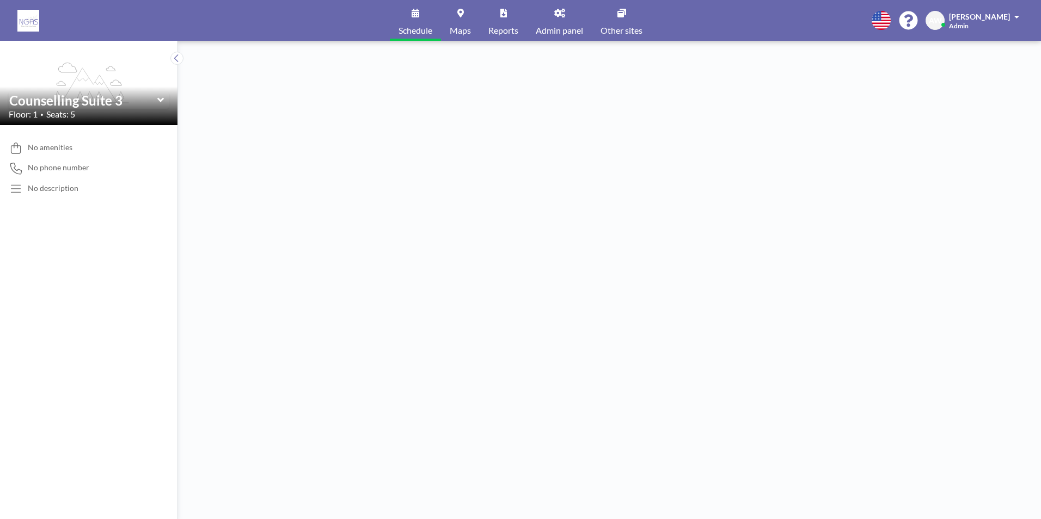
click at [163, 99] on icon at bounding box center [160, 100] width 7 height 4
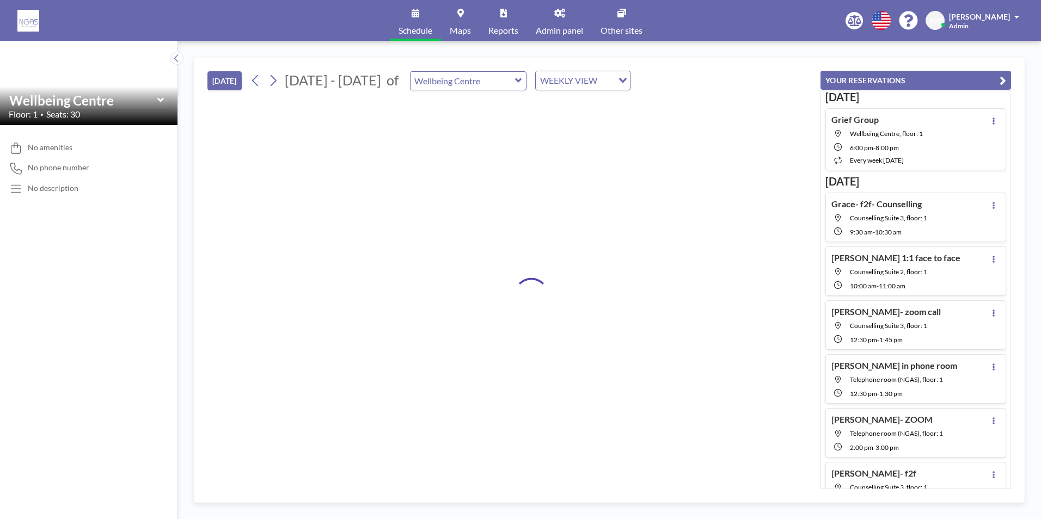
click at [30, 26] on img at bounding box center [28, 21] width 22 height 22
click at [967, 21] on span "[PERSON_NAME]" at bounding box center [979, 16] width 61 height 9
click at [855, 15] on icon at bounding box center [854, 20] width 14 height 11
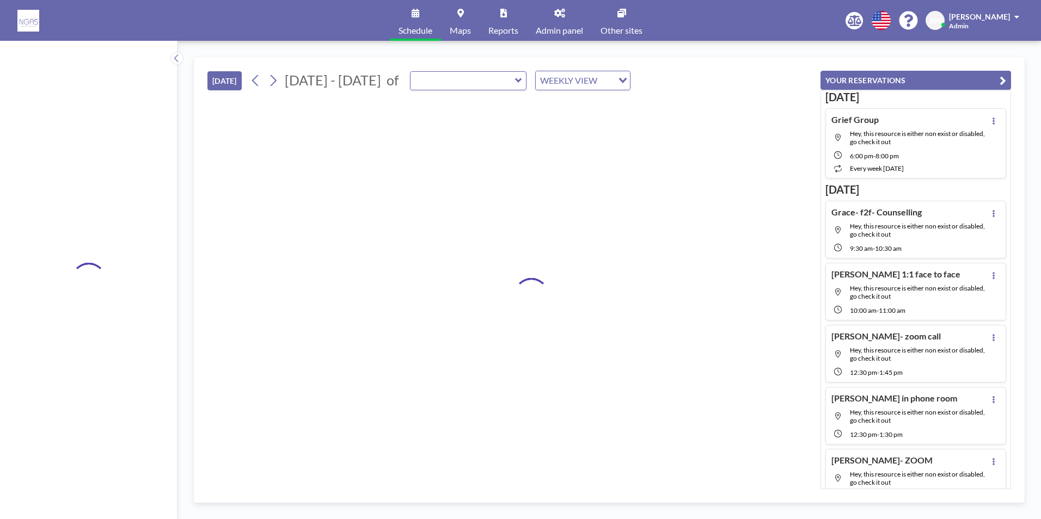
type input "Wellbeing Centre"
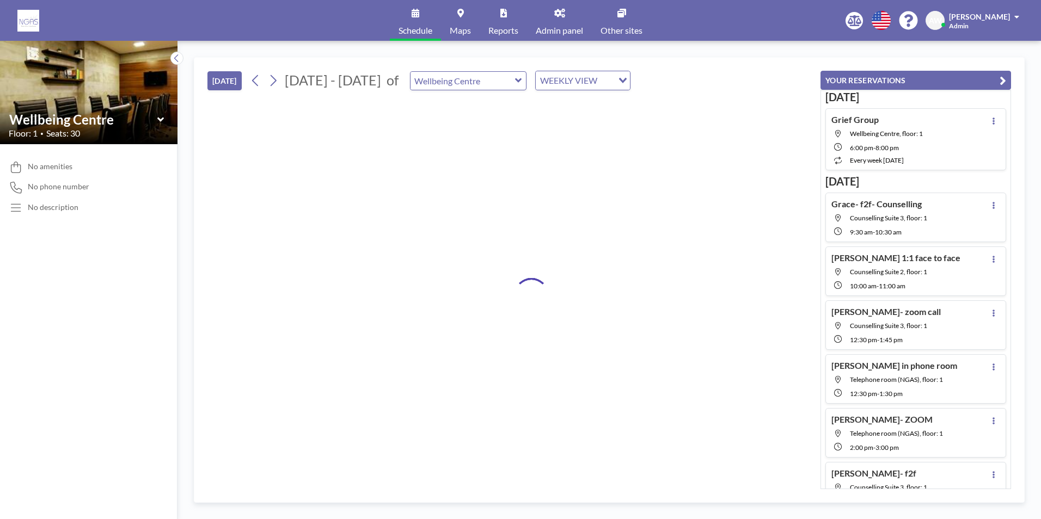
click at [1002, 19] on span "[PERSON_NAME]" at bounding box center [979, 16] width 61 height 9
click at [991, 73] on span "Log out" at bounding box center [986, 74] width 25 height 11
click at [996, 20] on span "[PERSON_NAME]" at bounding box center [979, 16] width 61 height 9
click at [975, 78] on span "Log out" at bounding box center [986, 74] width 25 height 11
click at [411, 22] on link "Schedule" at bounding box center [415, 20] width 51 height 41
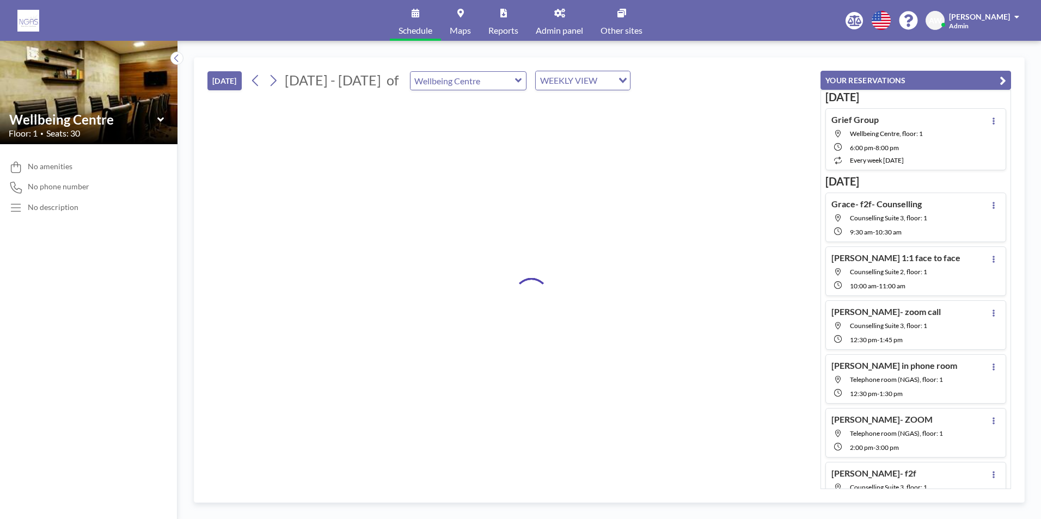
click at [411, 22] on link "Schedule" at bounding box center [415, 20] width 51 height 41
click at [28, 20] on img at bounding box center [28, 21] width 22 height 22
drag, startPoint x: 28, startPoint y: 20, endPoint x: 379, endPoint y: 35, distance: 352.0
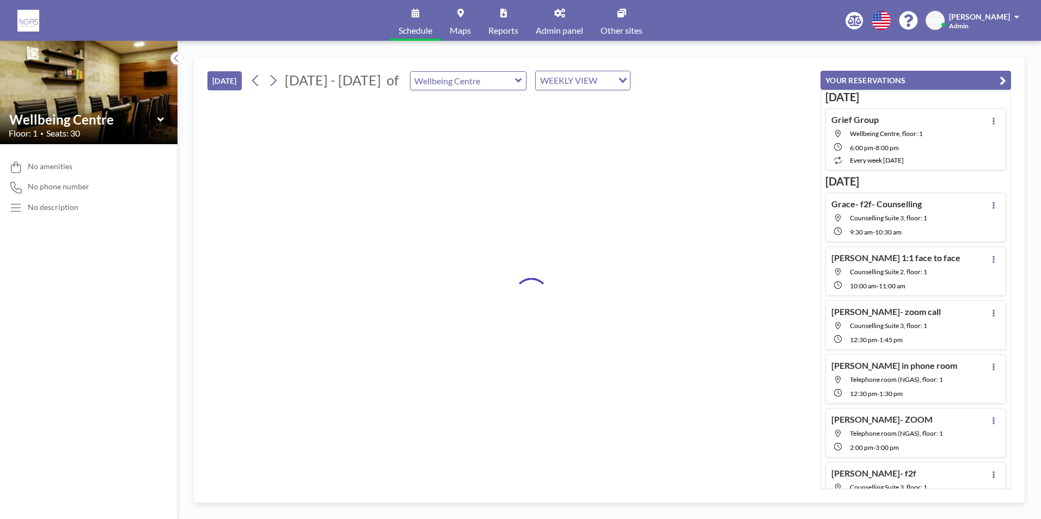
click at [379, 35] on div "Schedule Maps Reports Admin panel Other sites English Polski 日本語 Española AW Ab…" at bounding box center [520, 20] width 1041 height 41
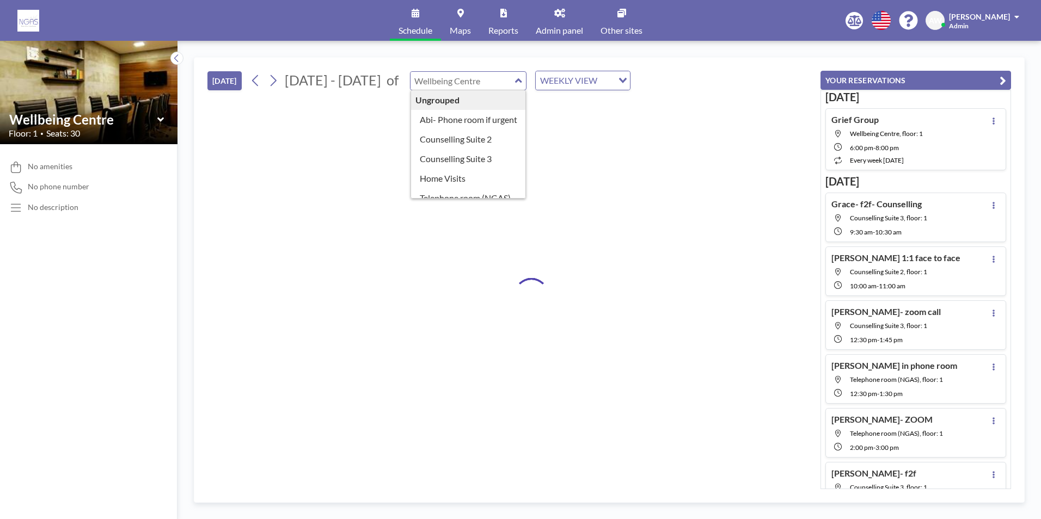
click at [460, 81] on input "text" at bounding box center [462, 81] width 105 height 18
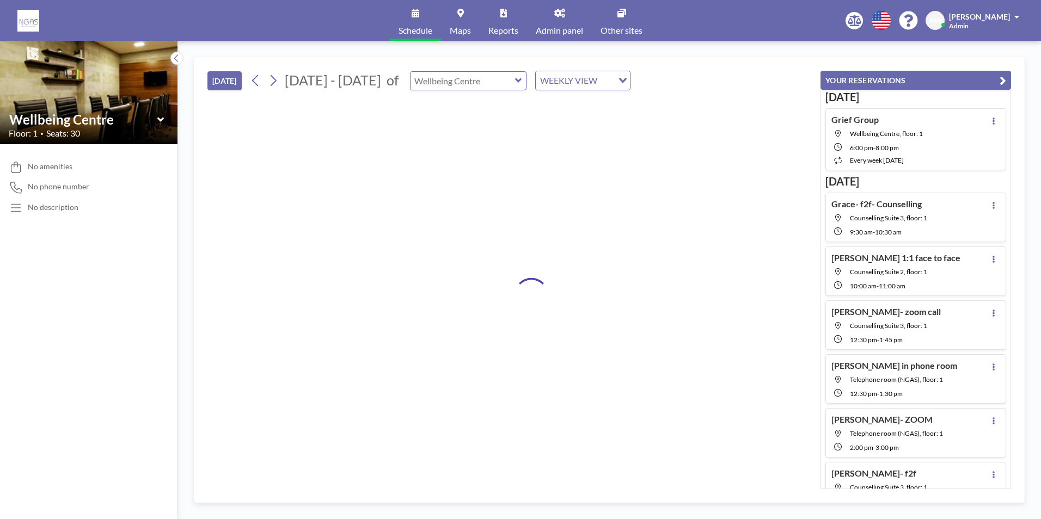
type input "Wellbeing Centre"
click at [567, 80] on div "WEEKLY VIEW" at bounding box center [577, 79] width 82 height 16
click at [563, 102] on li "DAILY VIEW" at bounding box center [573, 100] width 93 height 16
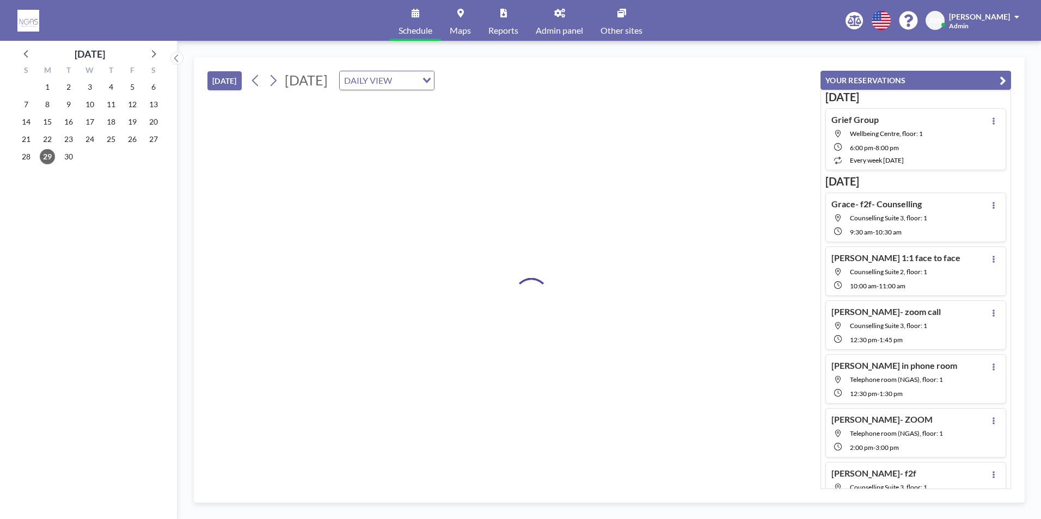
click at [1001, 17] on span "[PERSON_NAME]" at bounding box center [979, 16] width 61 height 9
click at [984, 56] on span "Profile" at bounding box center [986, 52] width 23 height 11
